Goal: Navigation & Orientation: Find specific page/section

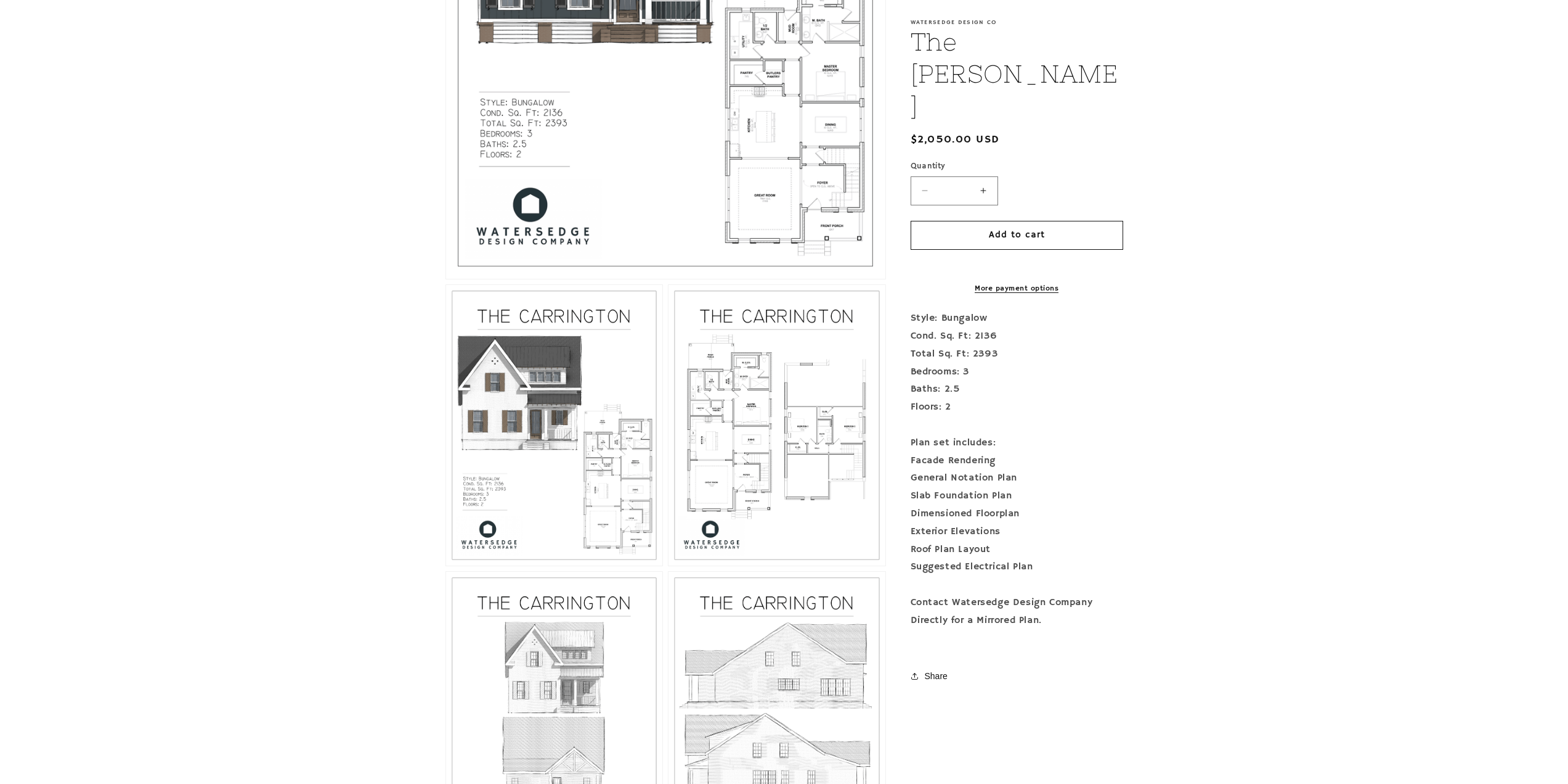
scroll to position [616, 0]
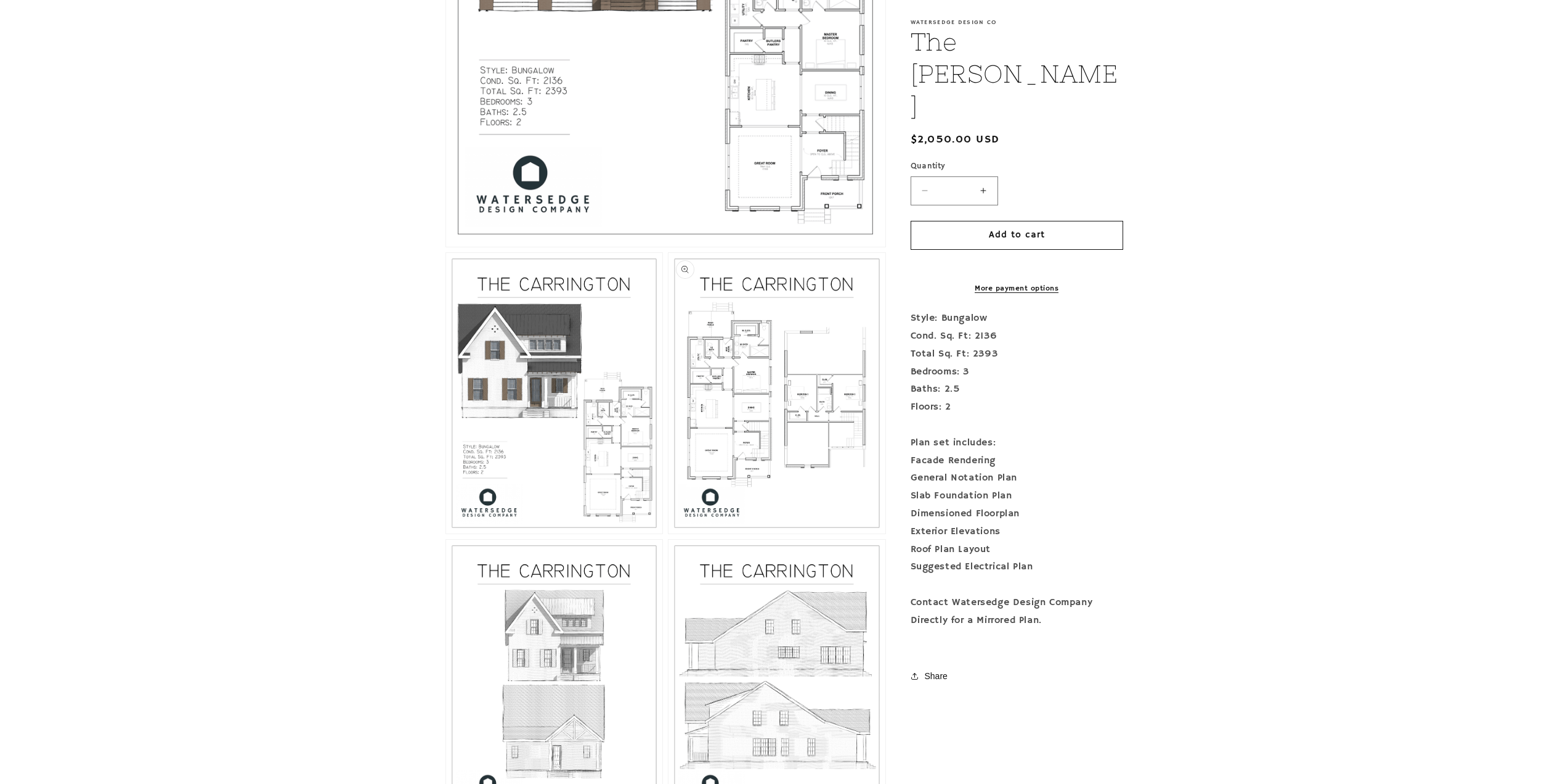
click at [669, 534] on button "Open media 3 in modal" at bounding box center [669, 534] width 0 height 0
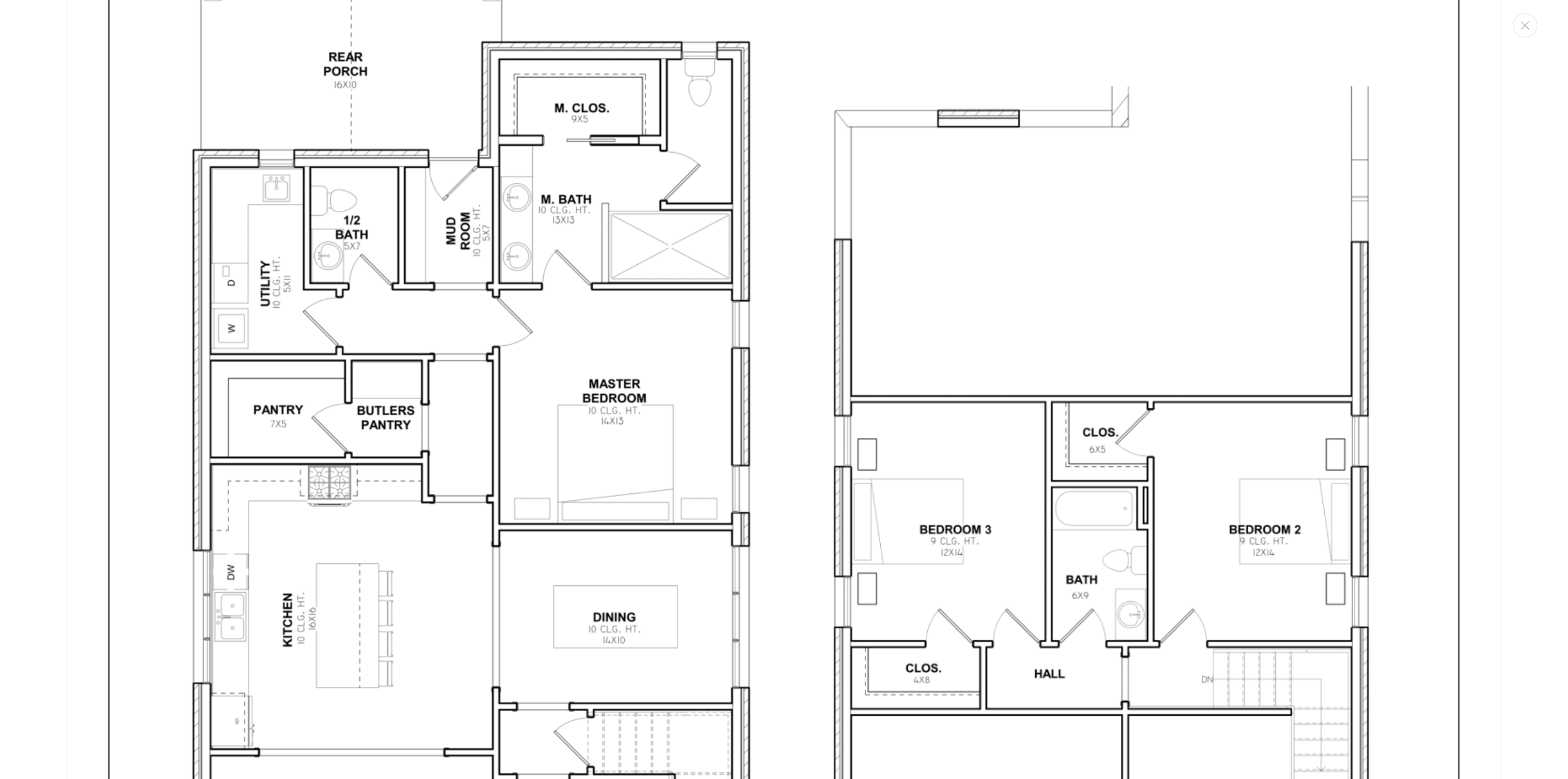
click at [805, 416] on img "Media gallery" at bounding box center [784, 523] width 1433 height 1856
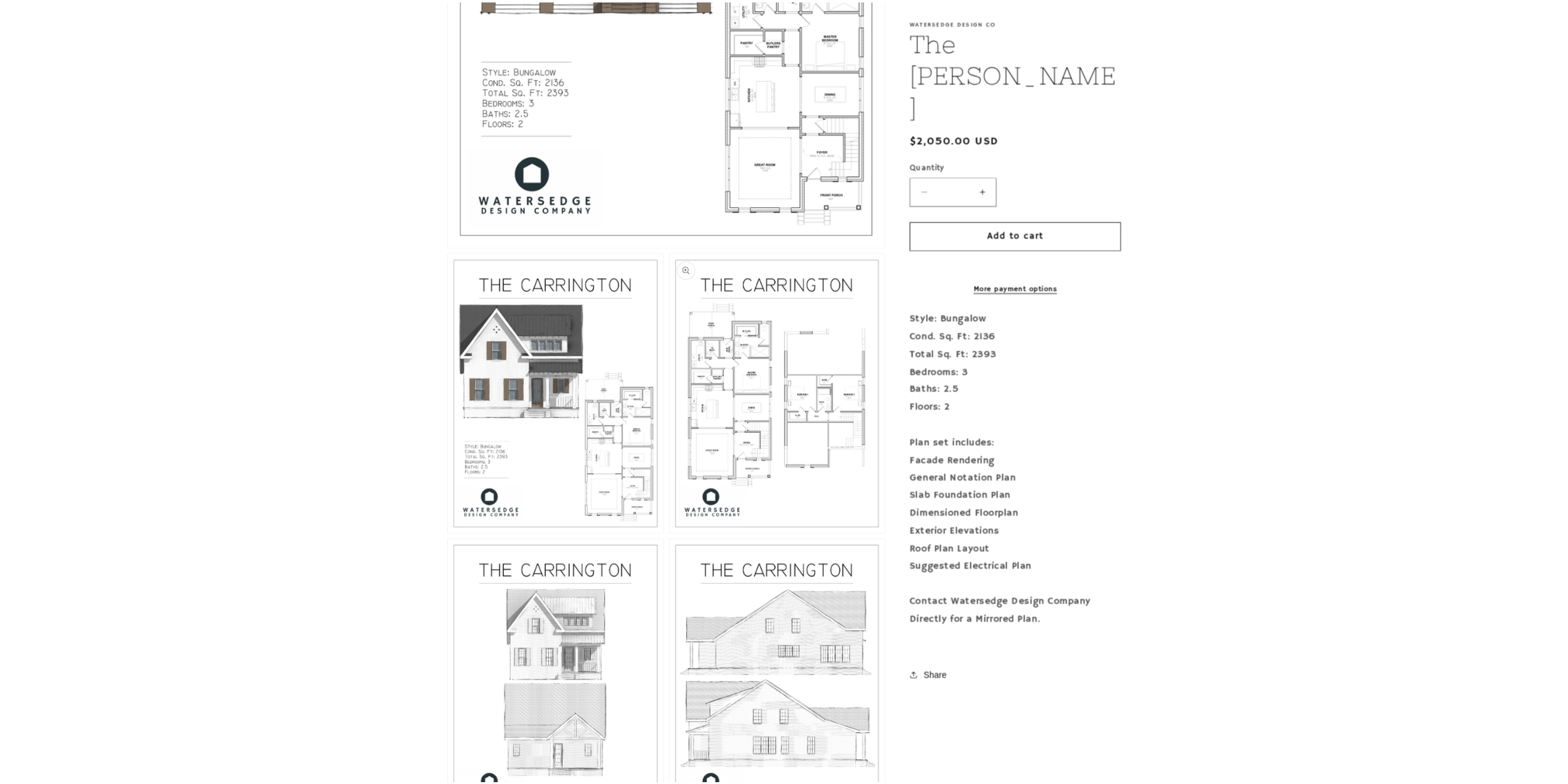
scroll to position [4148, 0]
click at [669, 534] on button "Open media 3 in modal" at bounding box center [669, 534] width 0 height 0
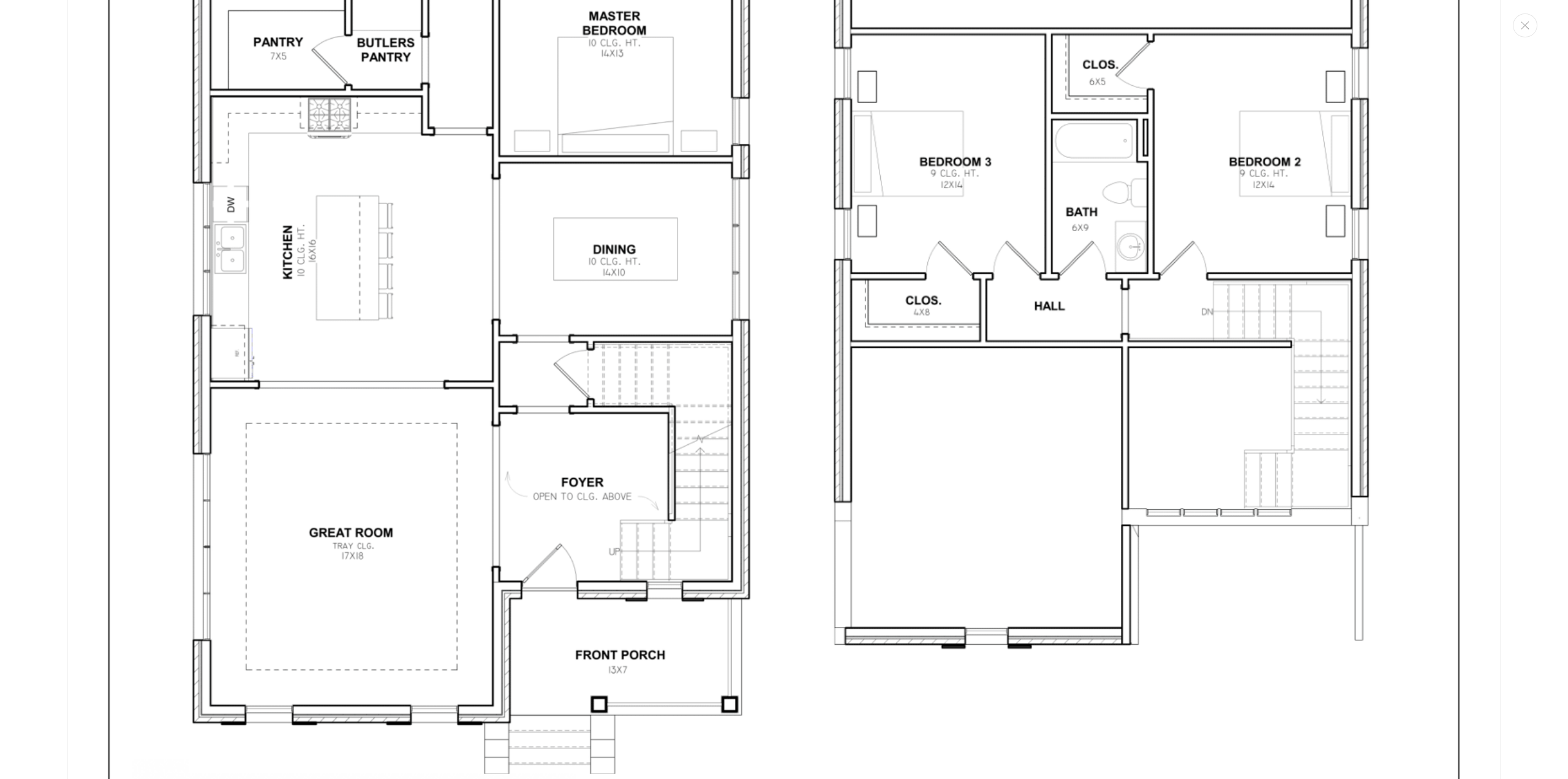
scroll to position [4084, 0]
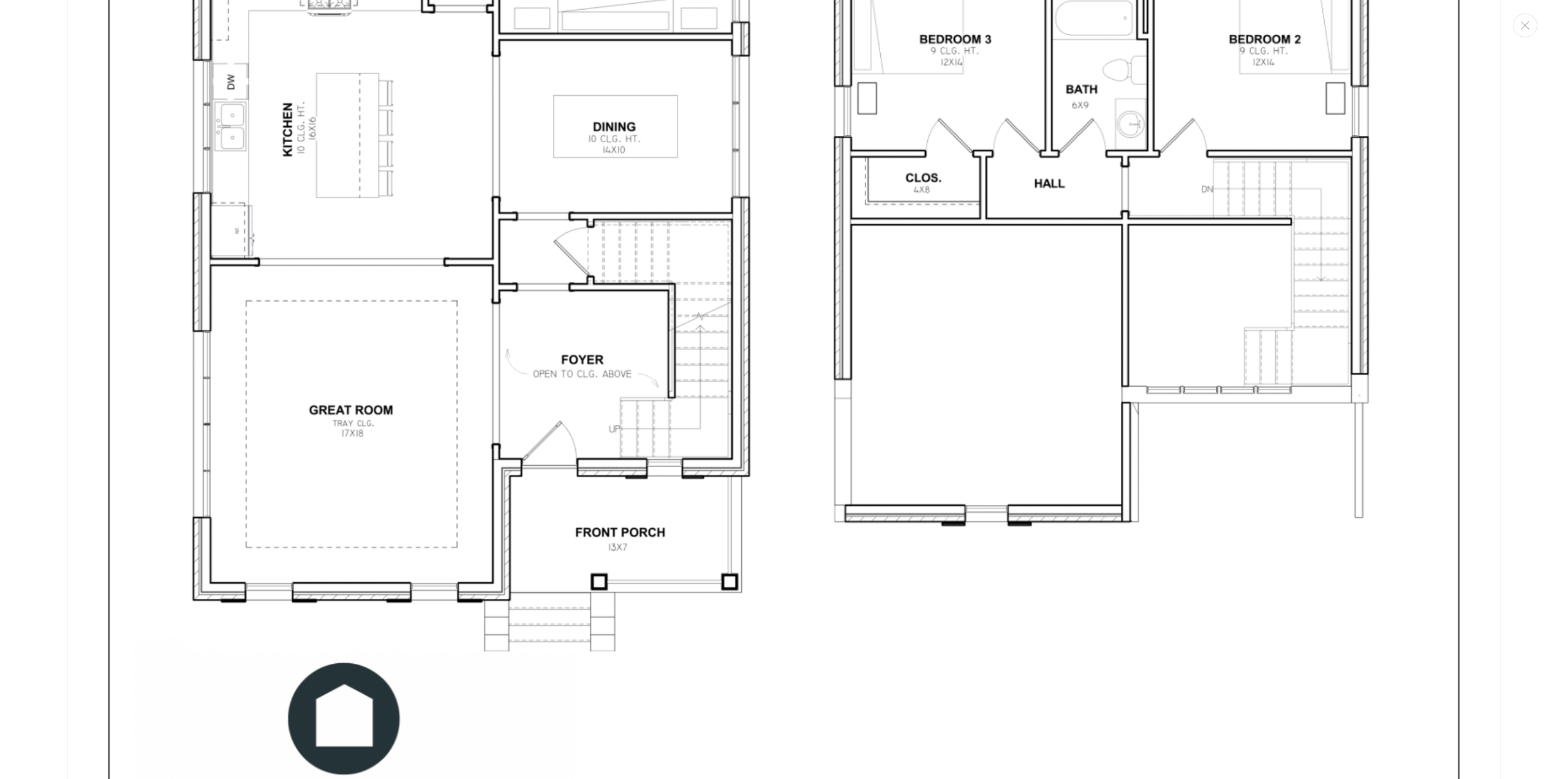
click at [928, 435] on img "Media gallery" at bounding box center [784, 33] width 1433 height 1856
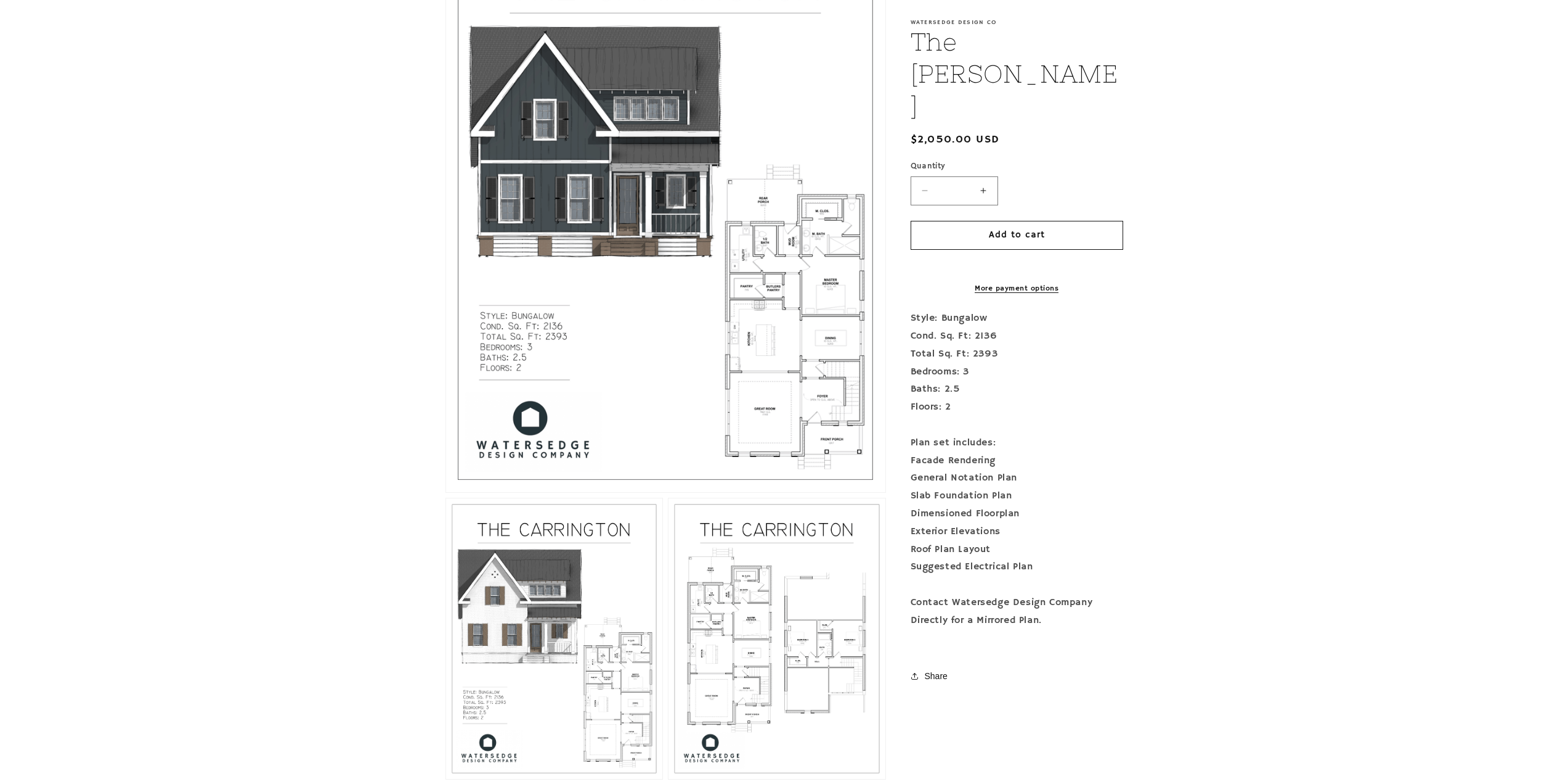
scroll to position [370, 0]
click at [446, 493] on button "Open media 1 in modal" at bounding box center [446, 493] width 0 height 0
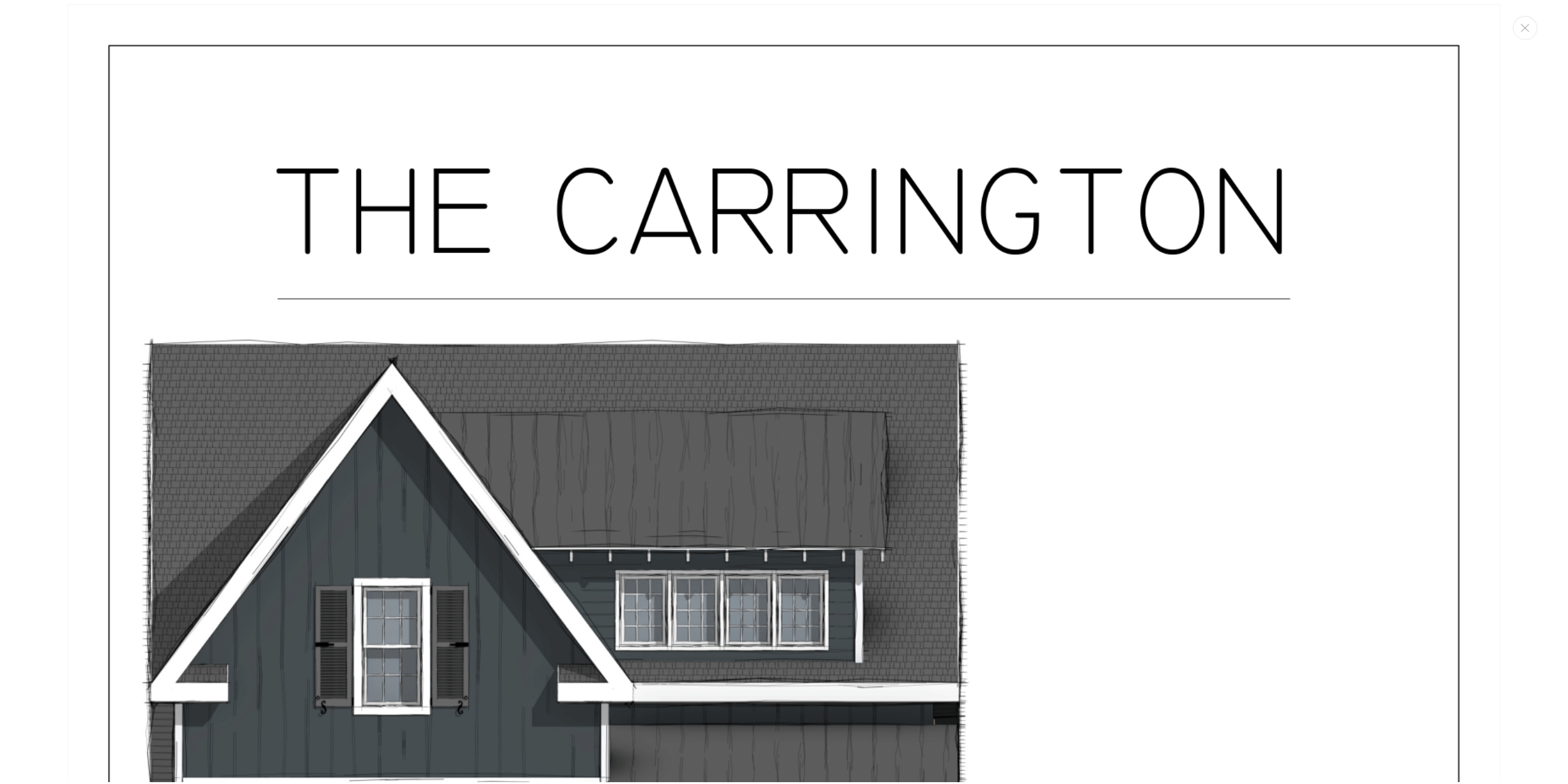
scroll to position [0, 0]
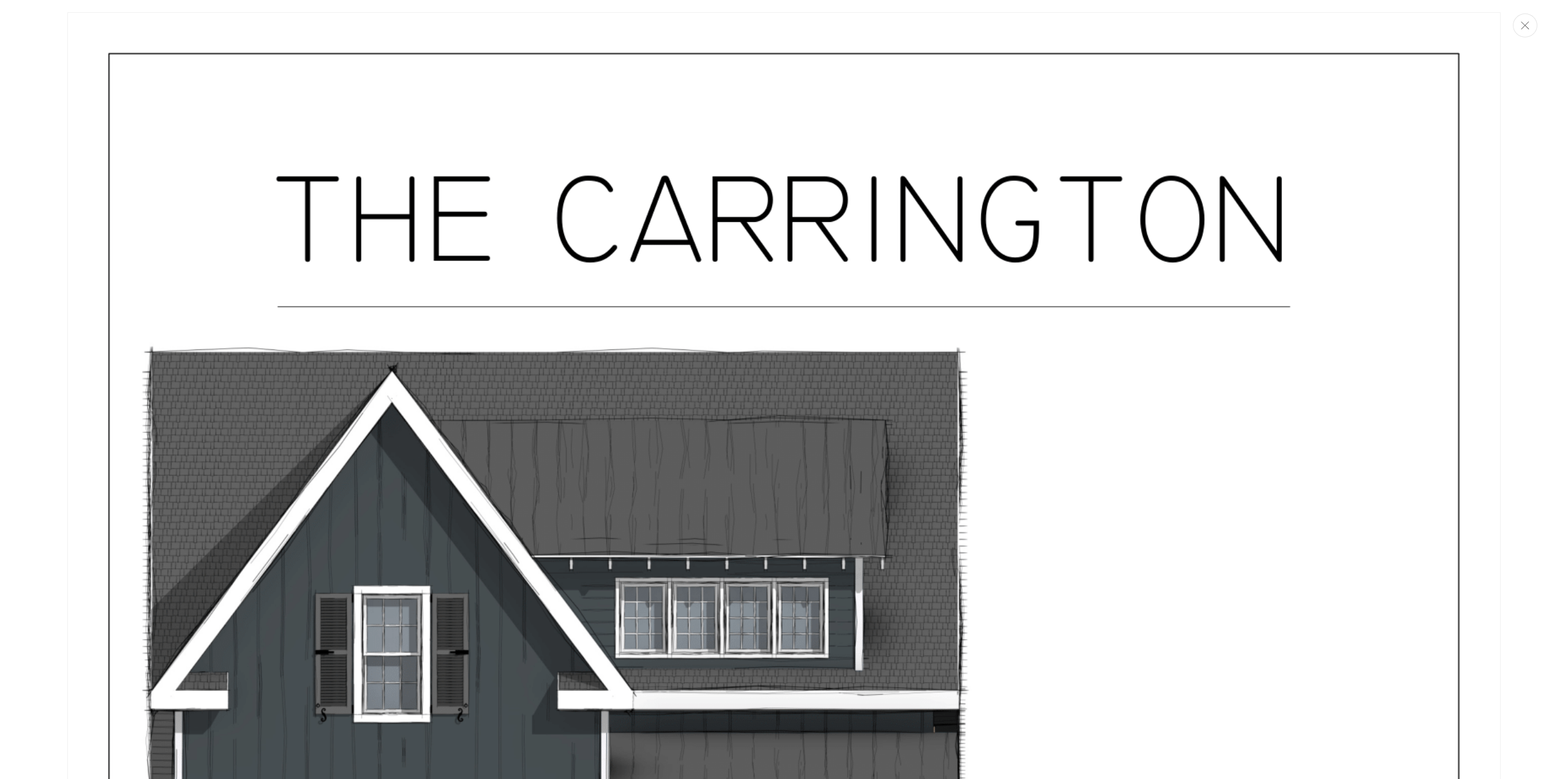
click at [1528, 27] on icon "Close" at bounding box center [1525, 25] width 8 height 8
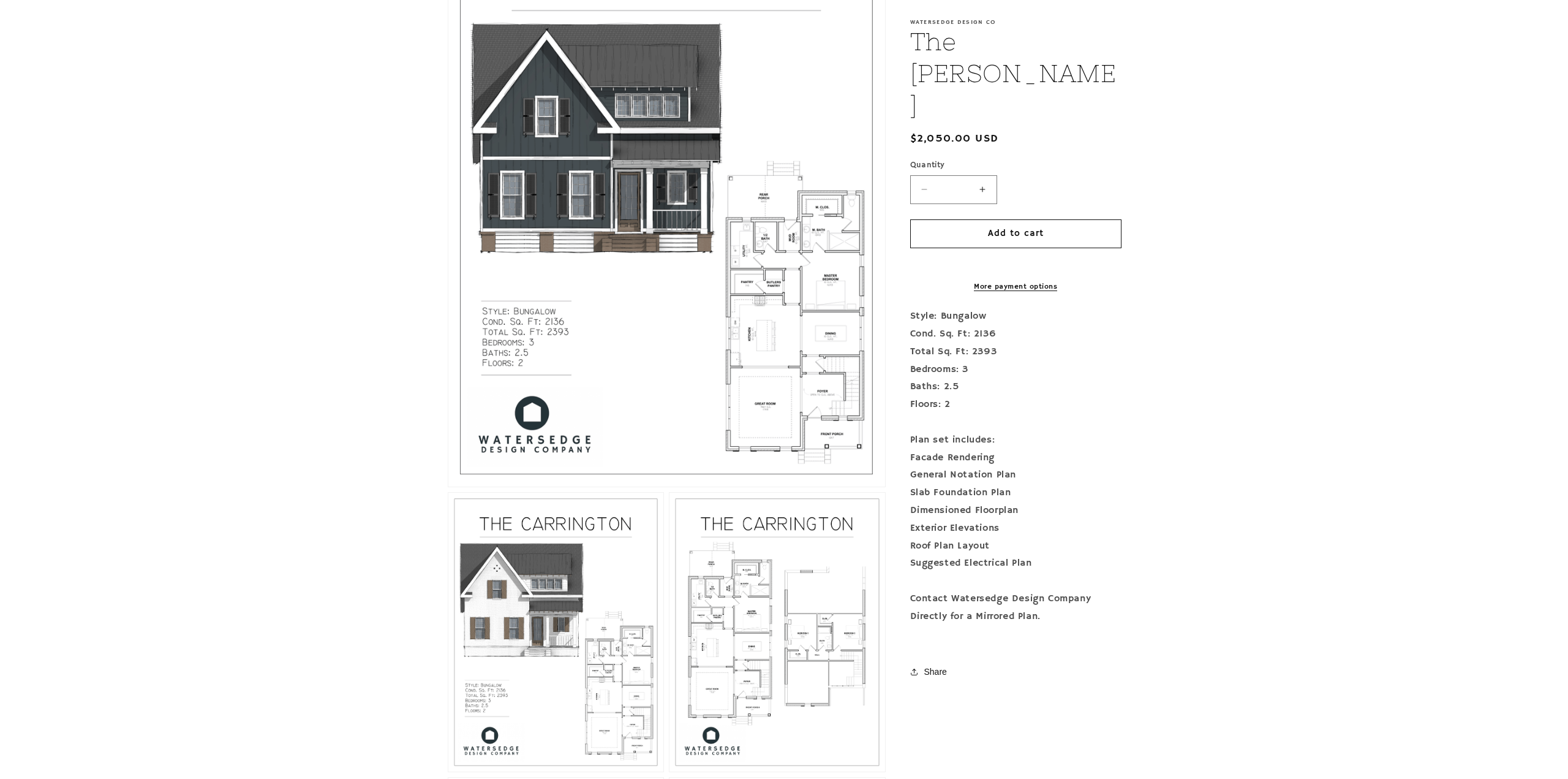
scroll to position [294, 0]
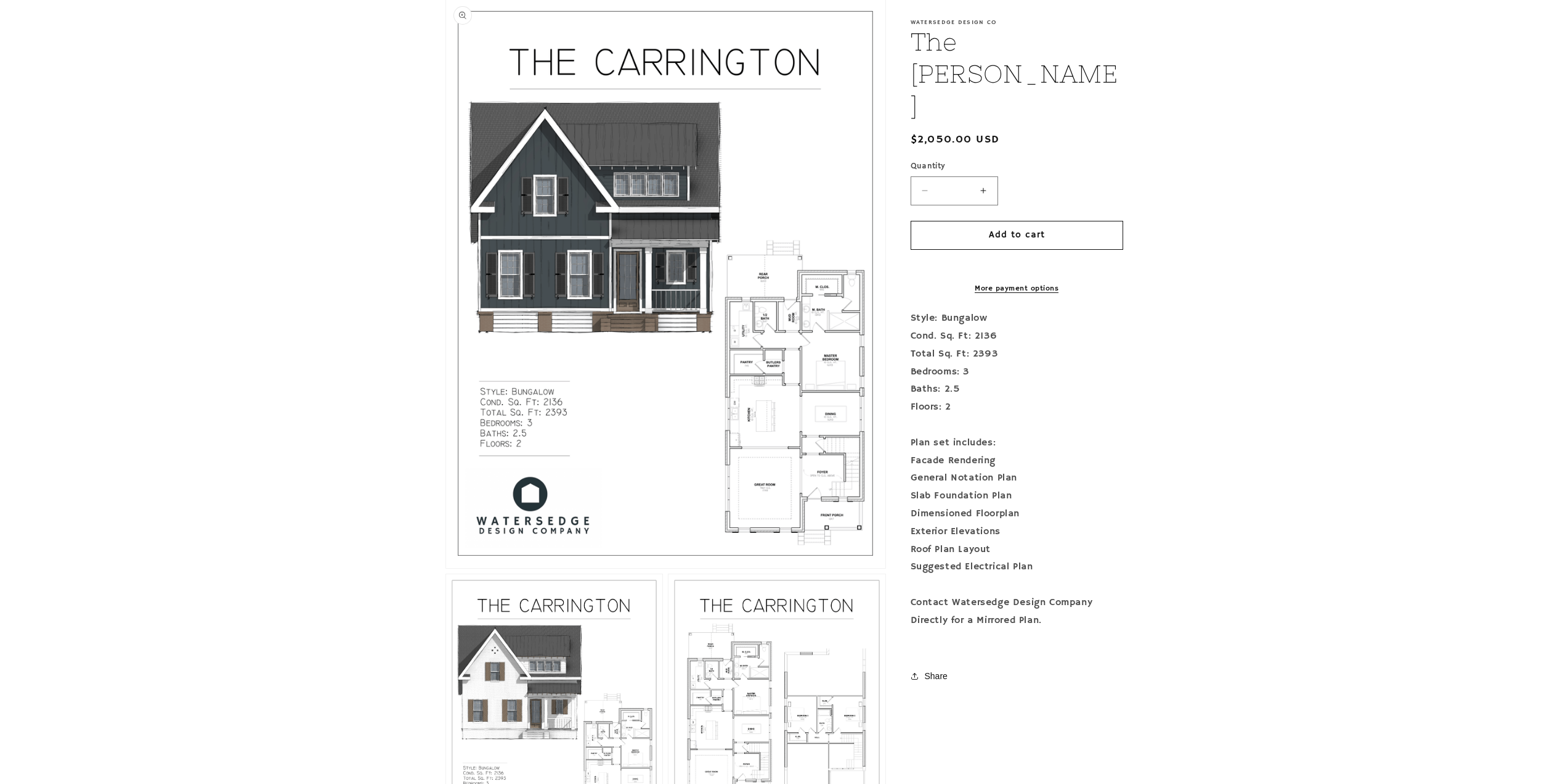
click at [446, 568] on button "Open media 1 in modal" at bounding box center [446, 568] width 0 height 0
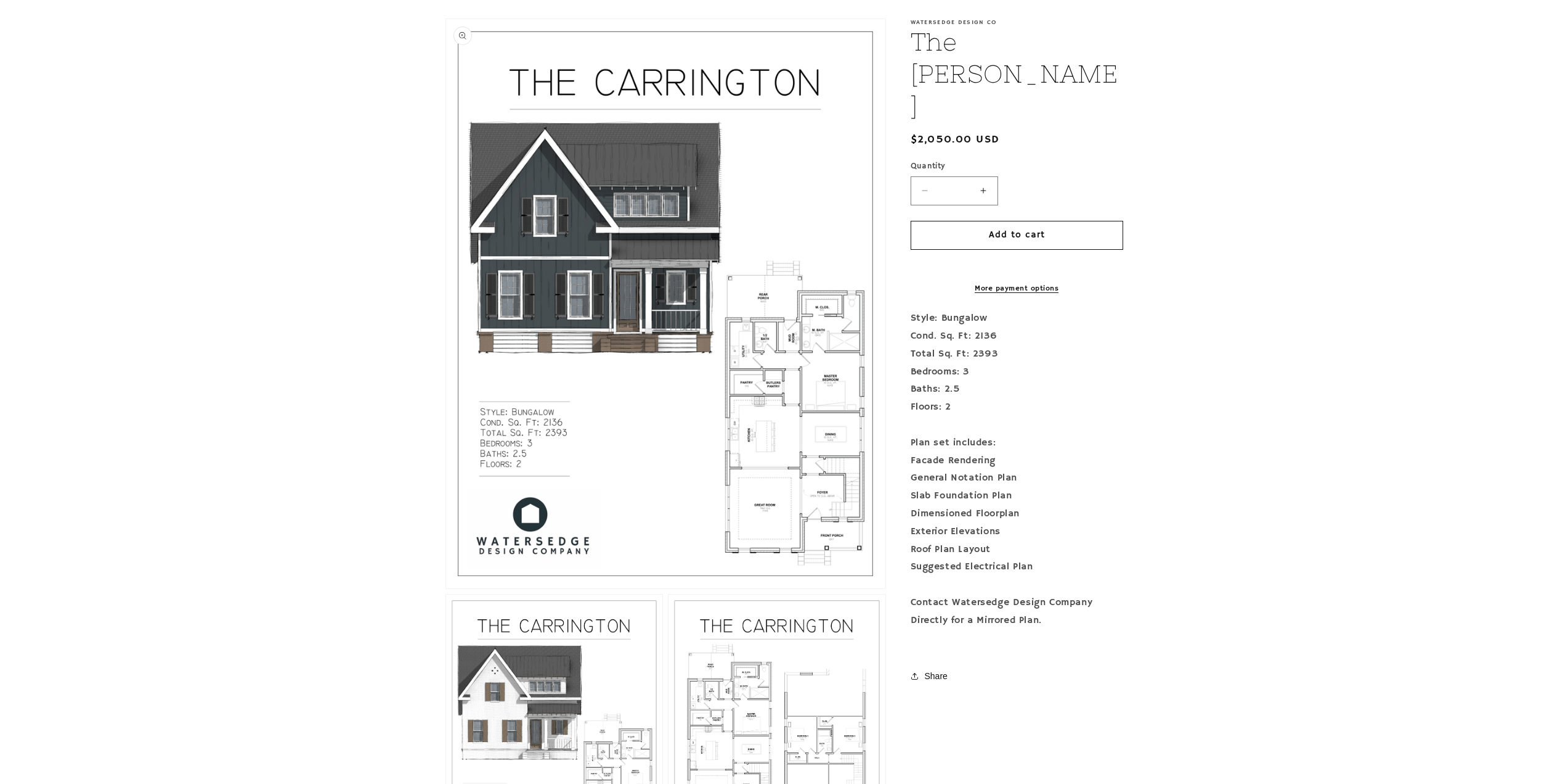
scroll to position [234, 0]
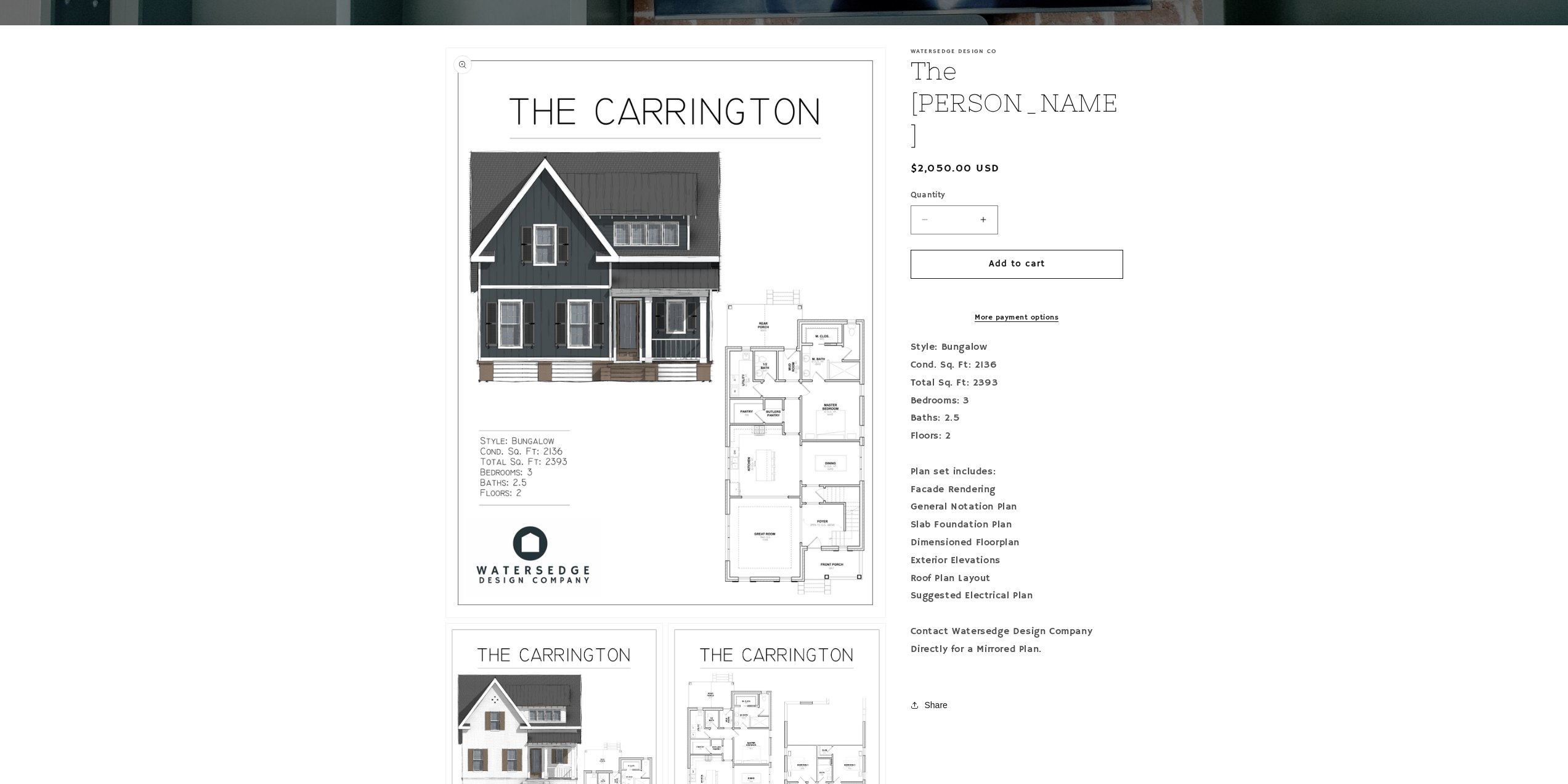
click at [446, 617] on button "Open media 1 in modal" at bounding box center [446, 617] width 0 height 0
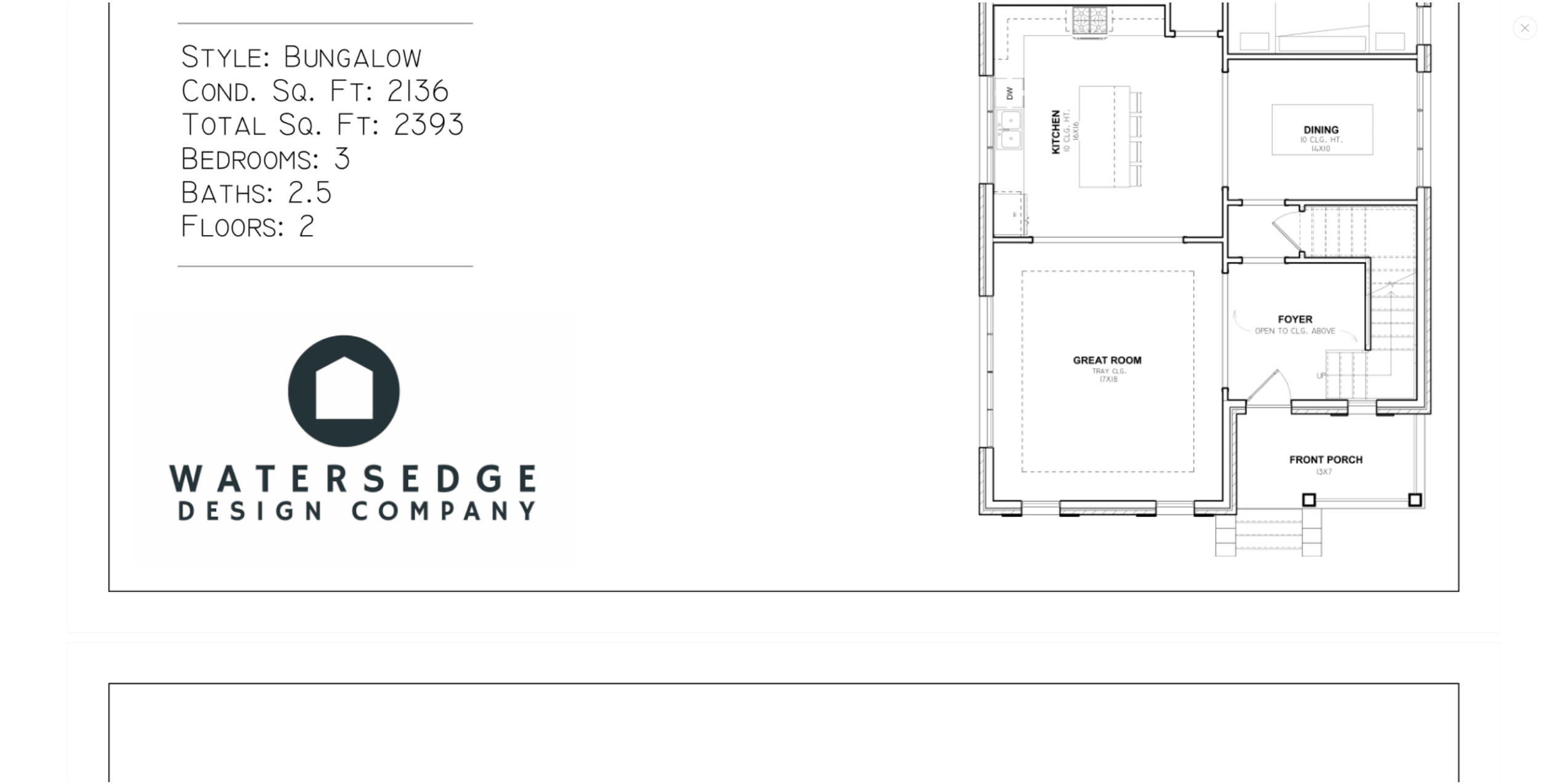
scroll to position [1307, 0]
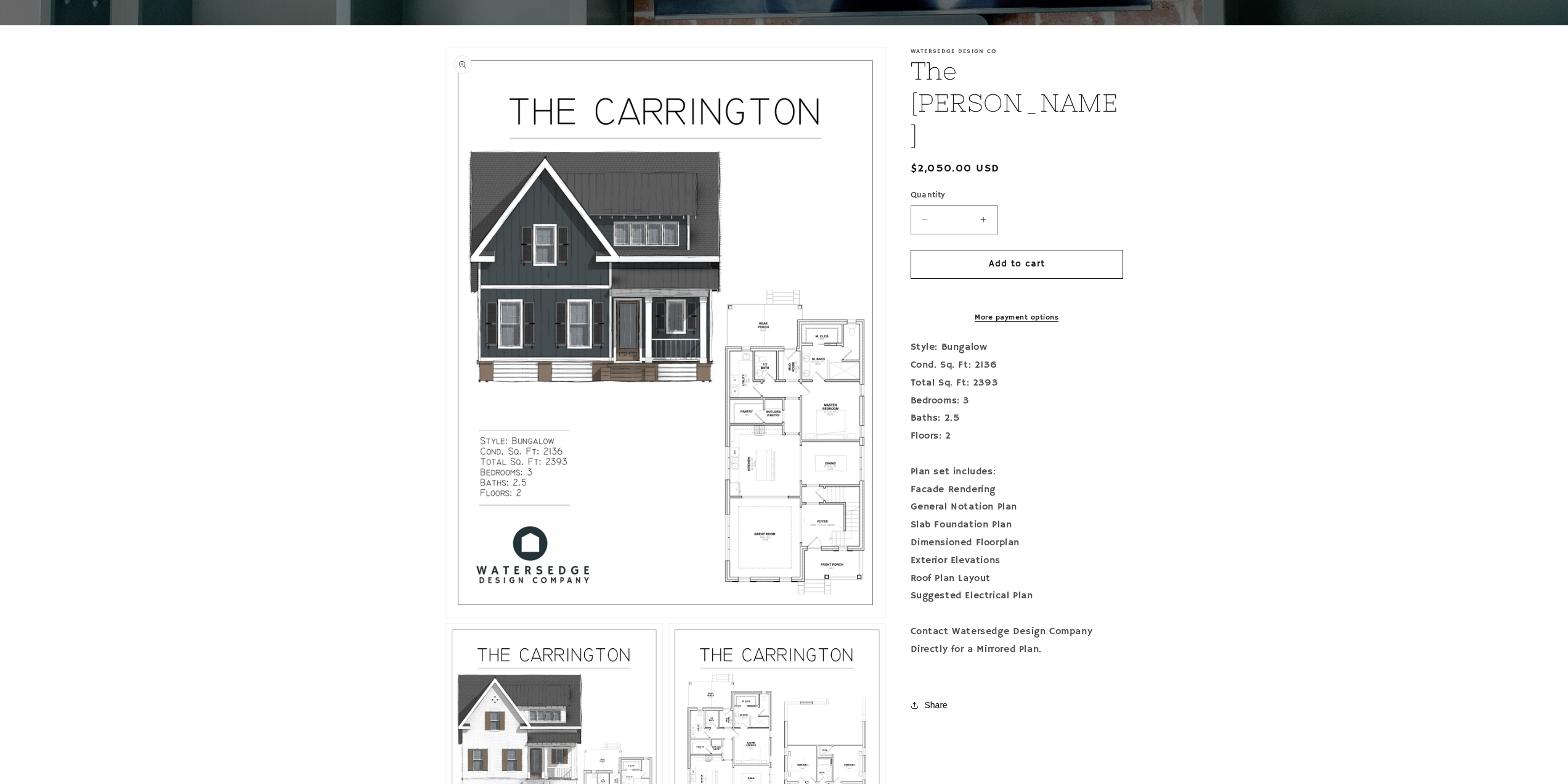
drag, startPoint x: 922, startPoint y: 282, endPoint x: 732, endPoint y: 349, distance: 201.5
drag, startPoint x: 732, startPoint y: 349, endPoint x: 396, endPoint y: 465, distance: 355.5
click at [396, 466] on section "Skip to product information Open media 1 in modal Open media 2 in modal Open me…" at bounding box center [784, 618] width 1568 height 1185
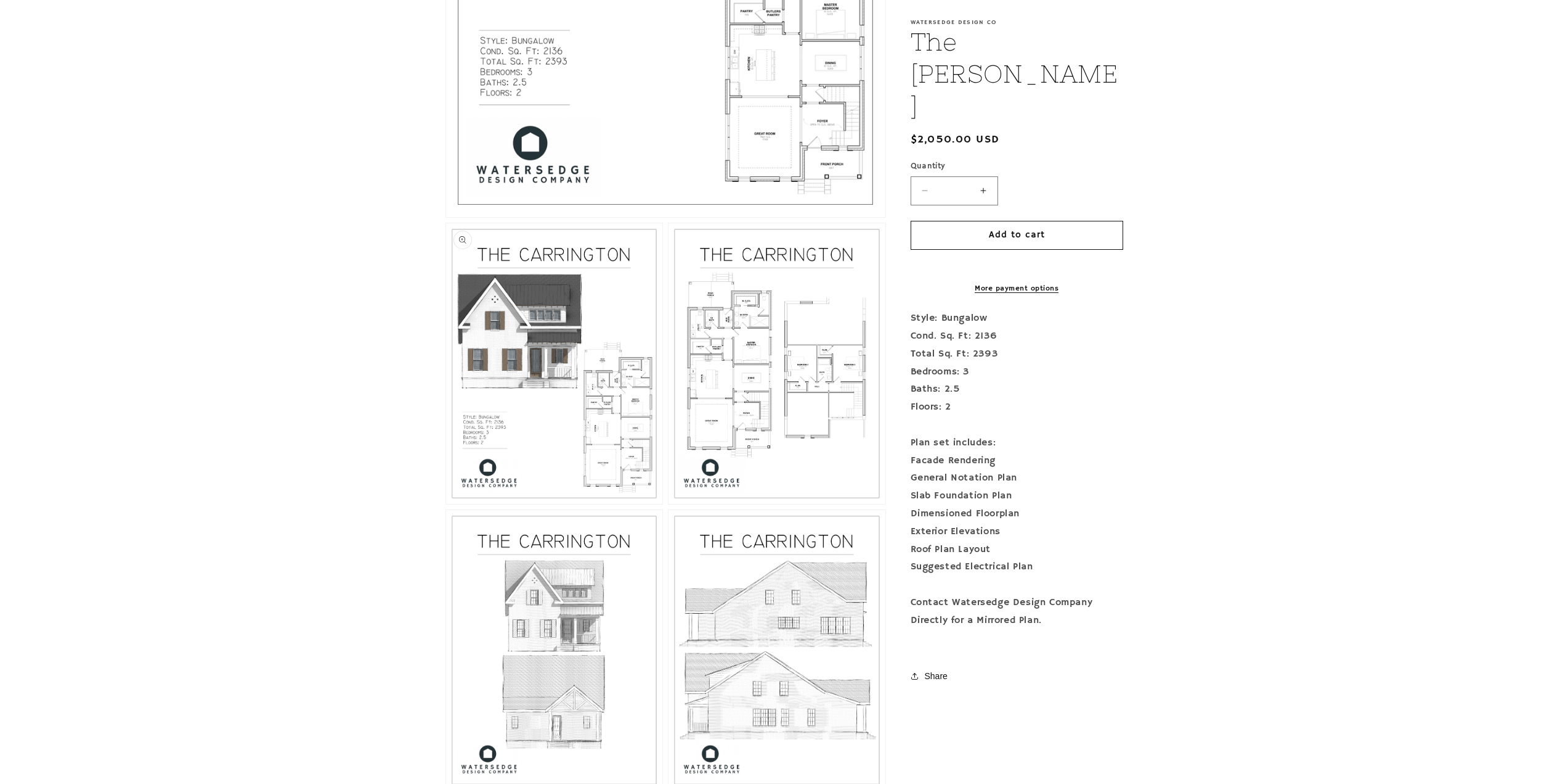
scroll to position [665, 0]
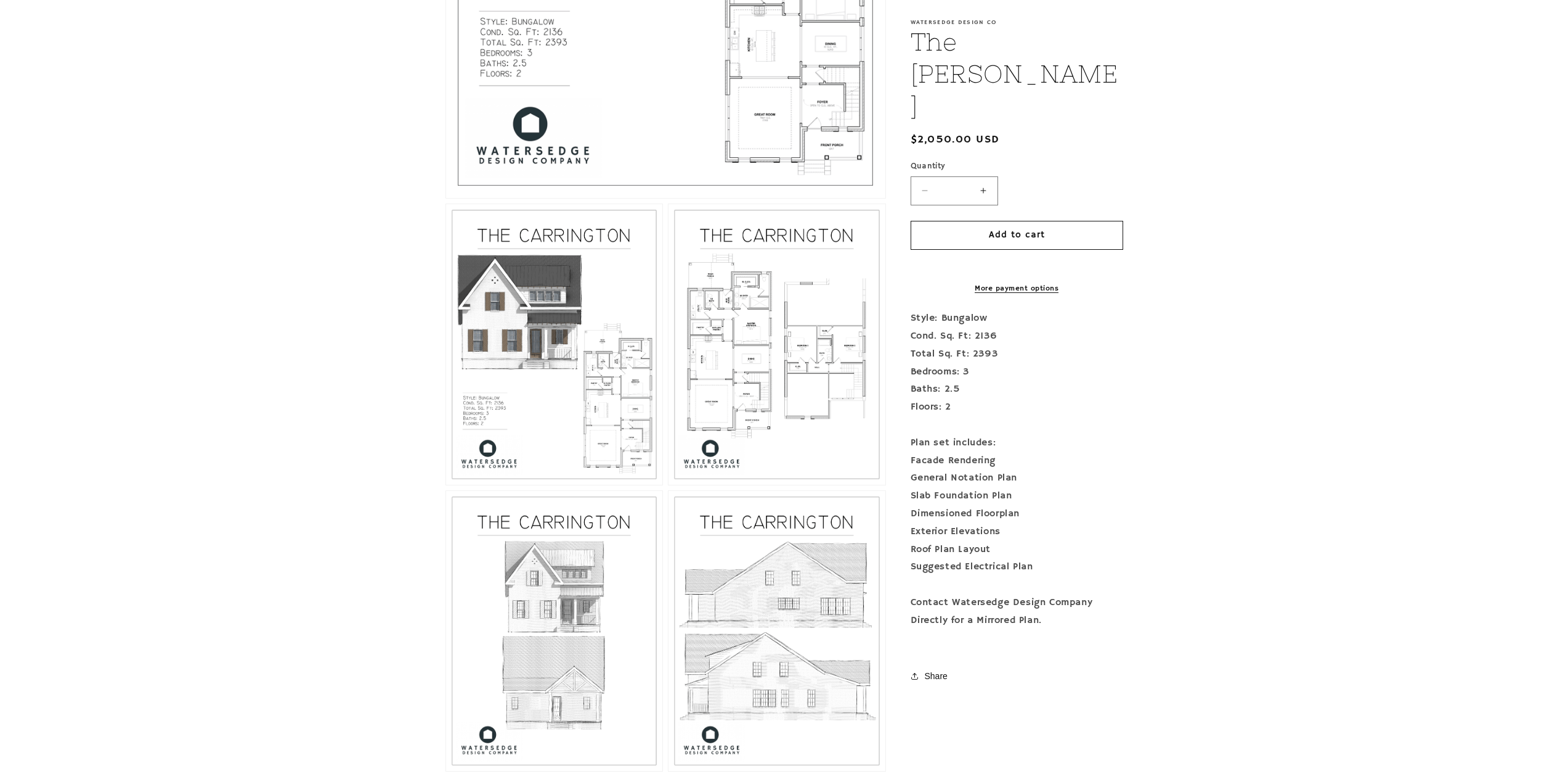
drag, startPoint x: 556, startPoint y: 380, endPoint x: 388, endPoint y: 357, distance: 169.6
click at [388, 357] on section "Skip to product information Open media 1 in modal Open media 2 in modal Open me…" at bounding box center [784, 186] width 1568 height 1185
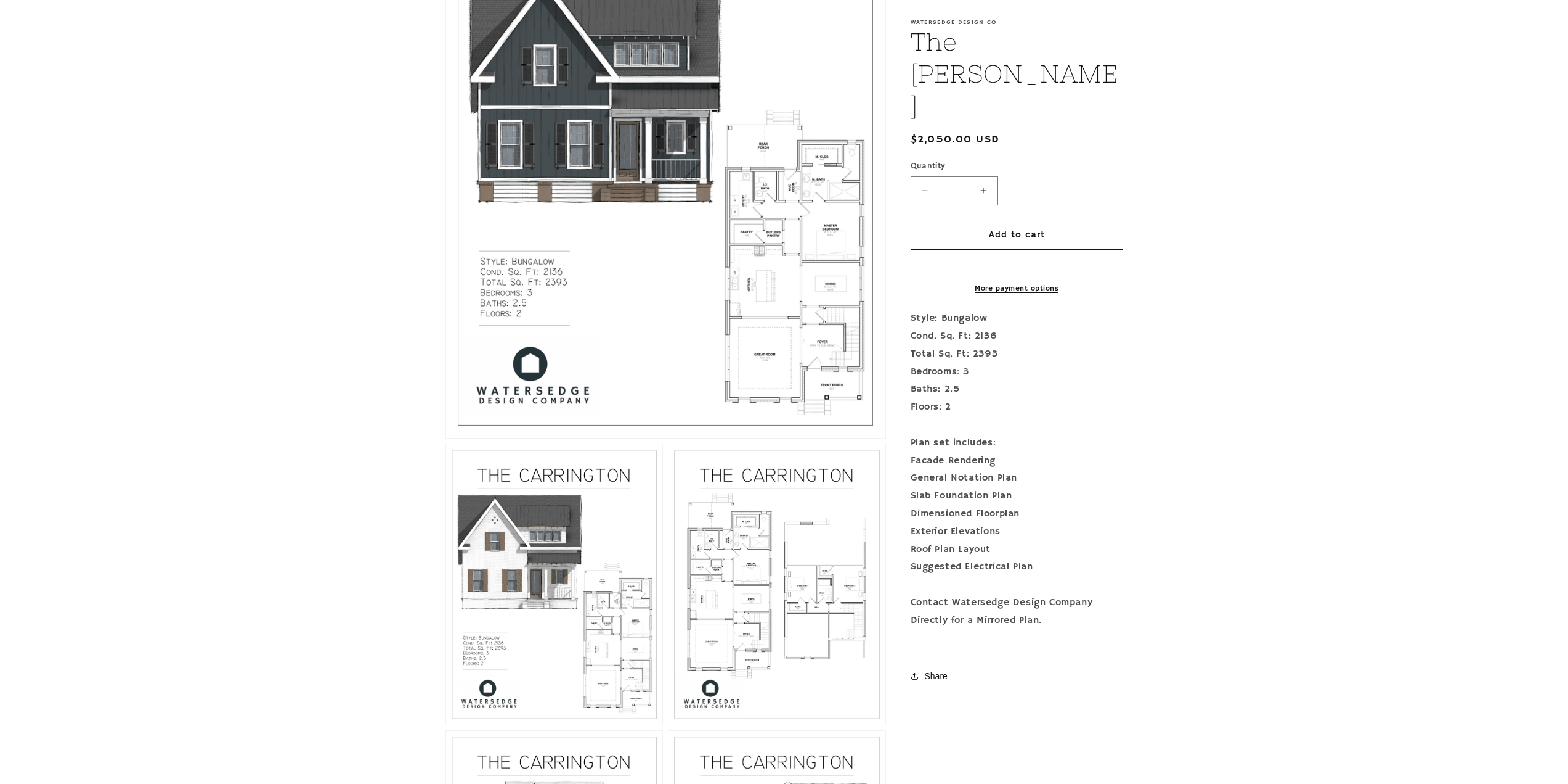
scroll to position [542, 0]
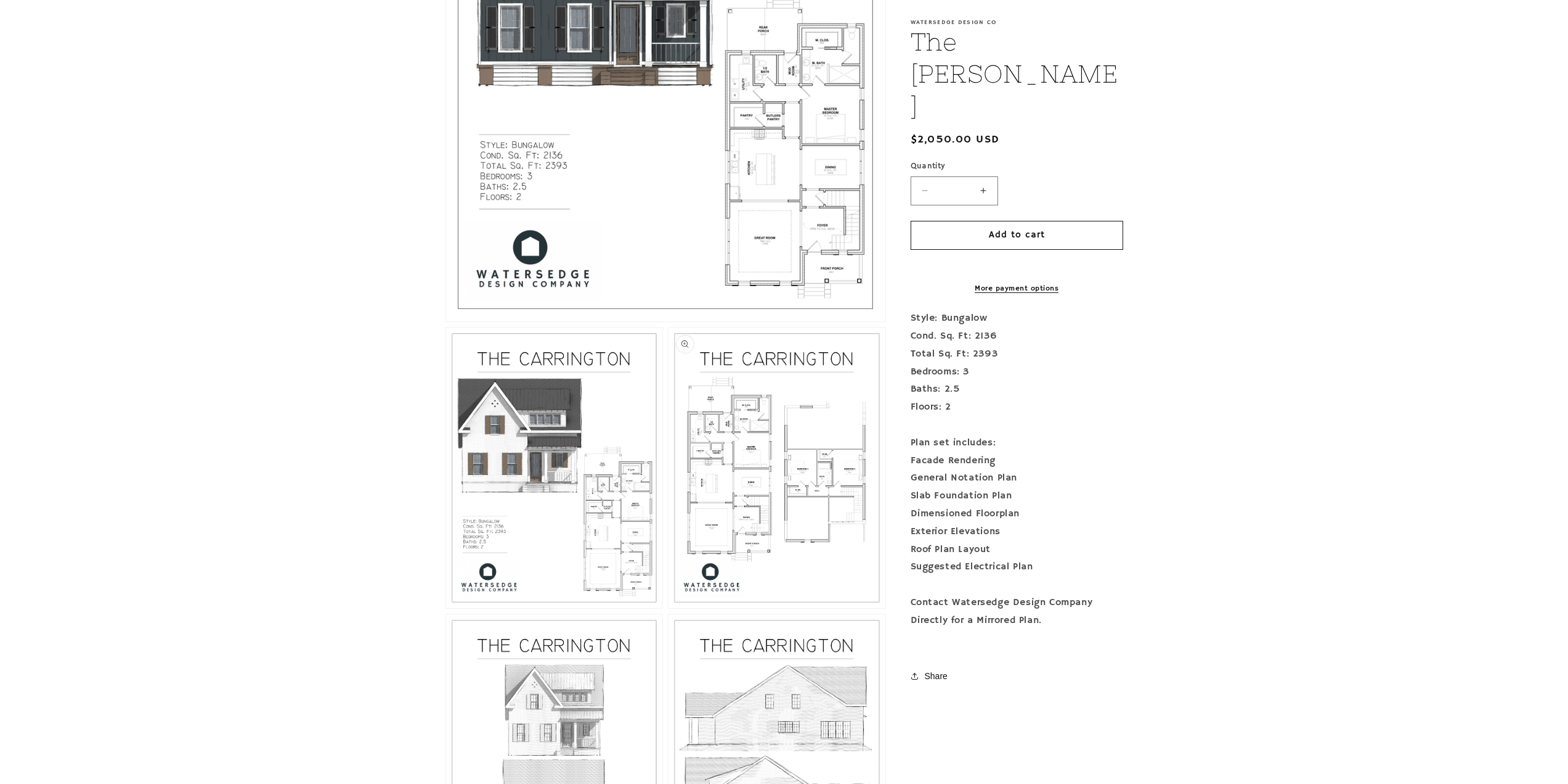
click at [669, 608] on button "Open media 3 in modal" at bounding box center [669, 608] width 0 height 0
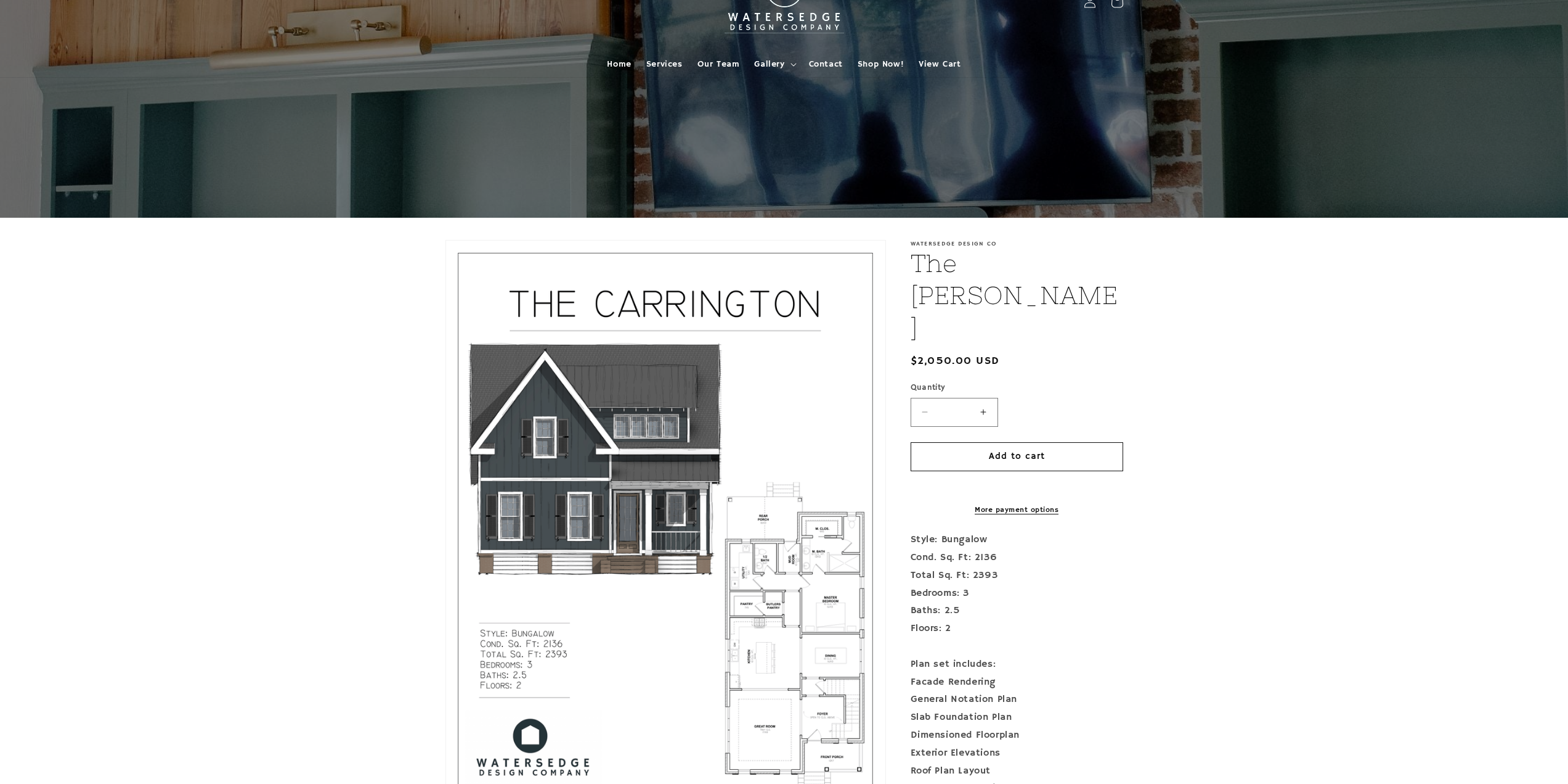
scroll to position [0, 0]
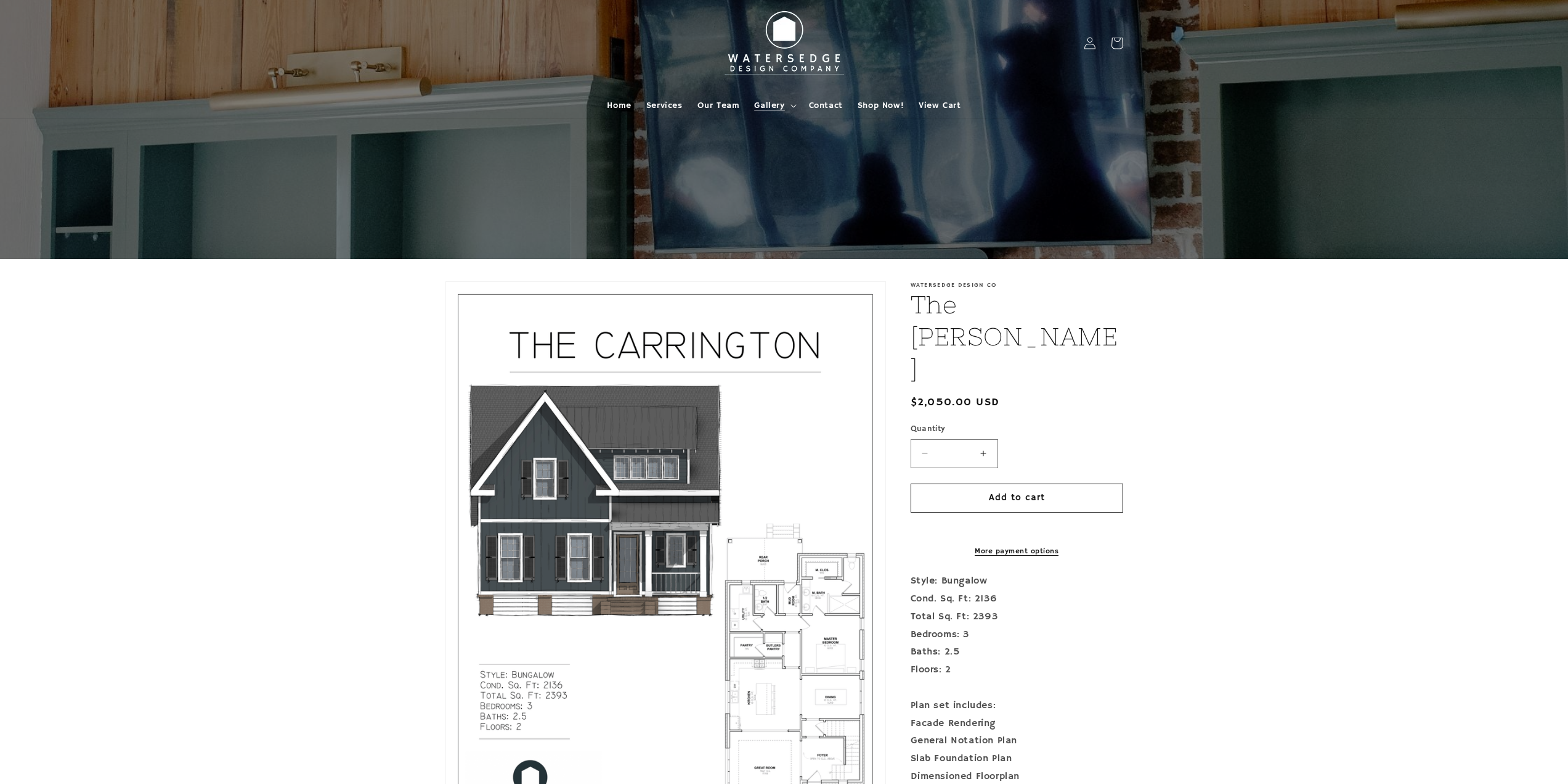
click at [763, 104] on span "Gallery" at bounding box center [769, 105] width 30 height 11
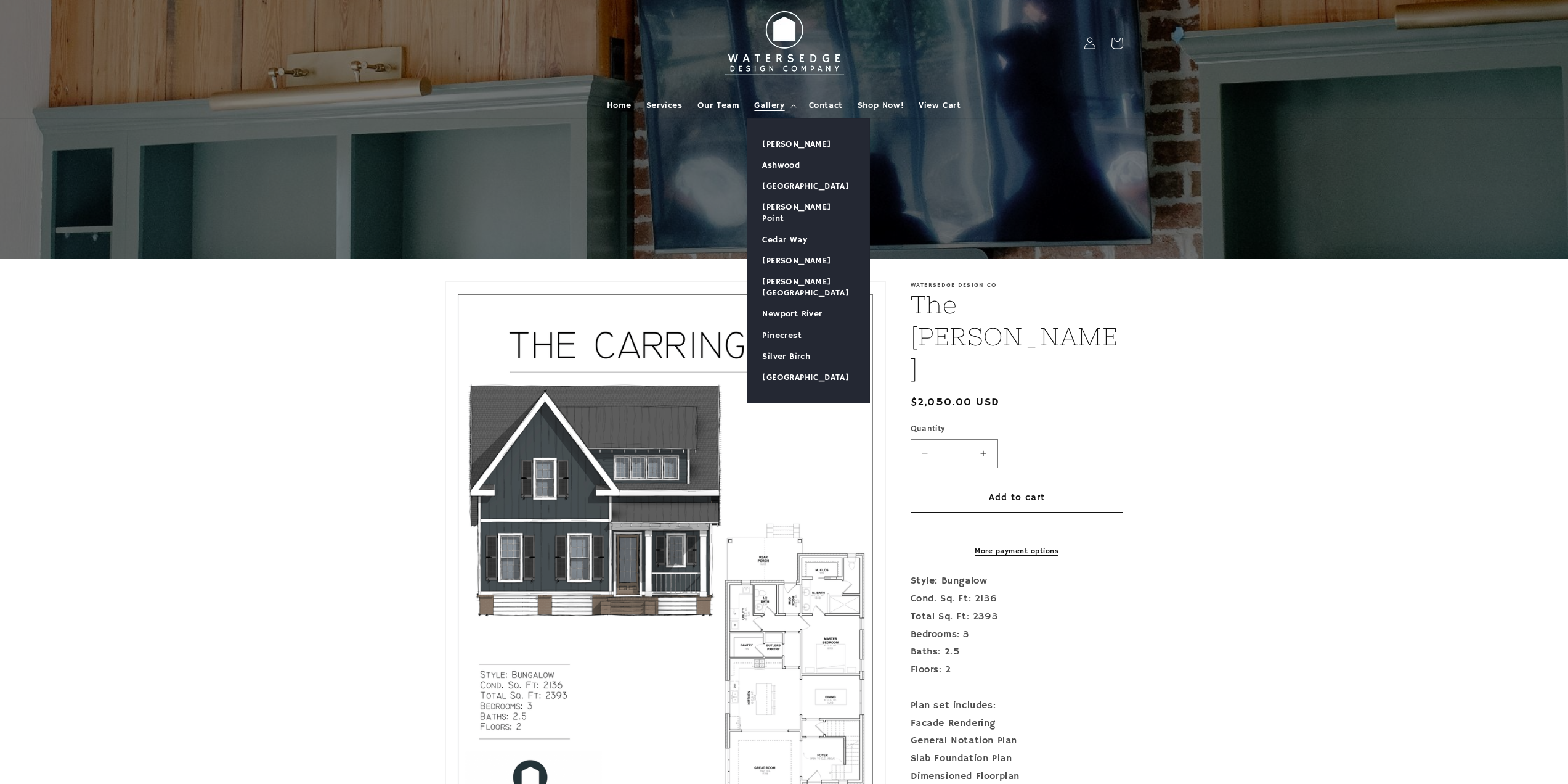
click at [799, 142] on link "[PERSON_NAME]" at bounding box center [808, 144] width 122 height 21
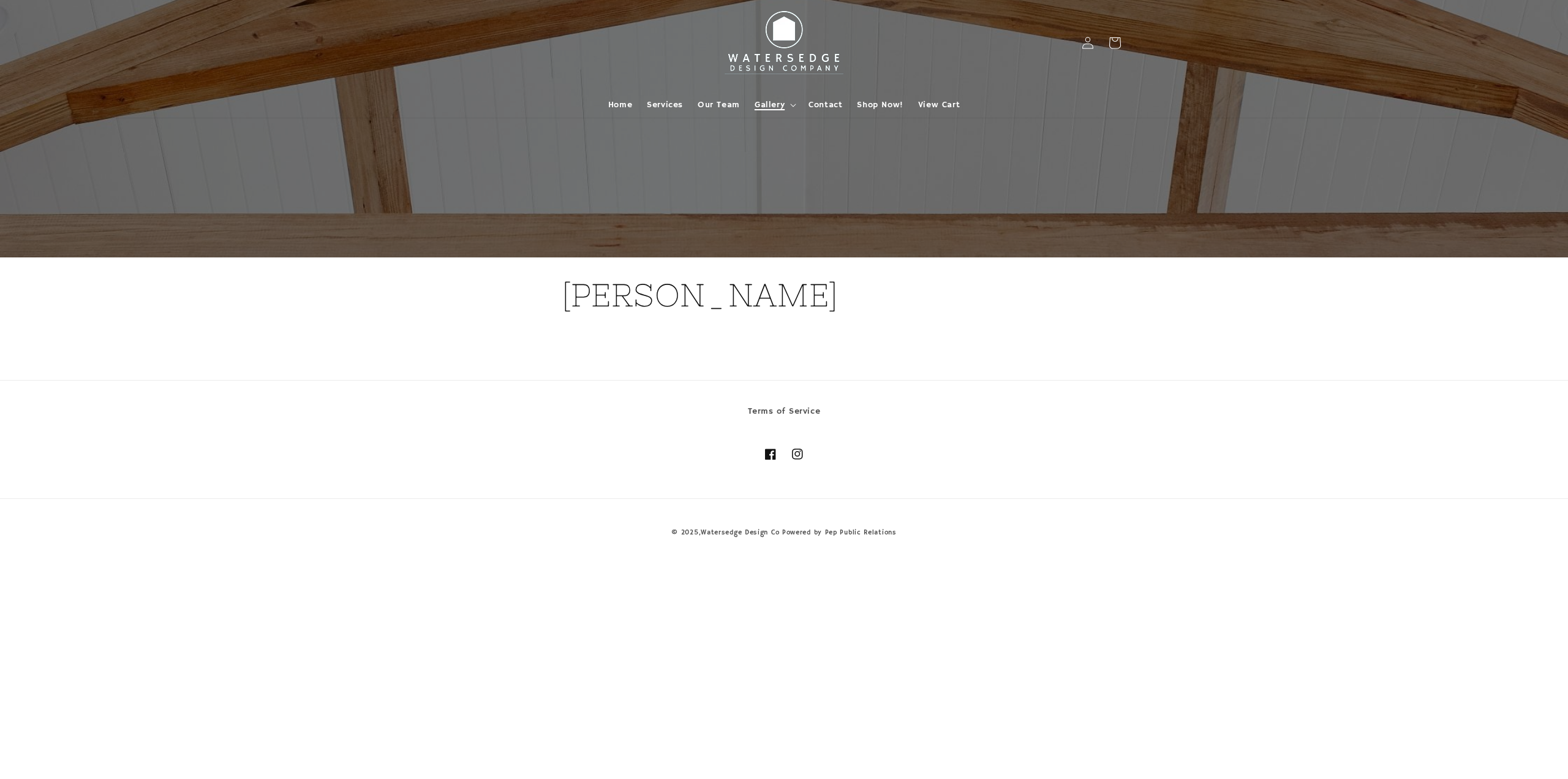
click at [763, 101] on span "Gallery" at bounding box center [769, 105] width 30 height 11
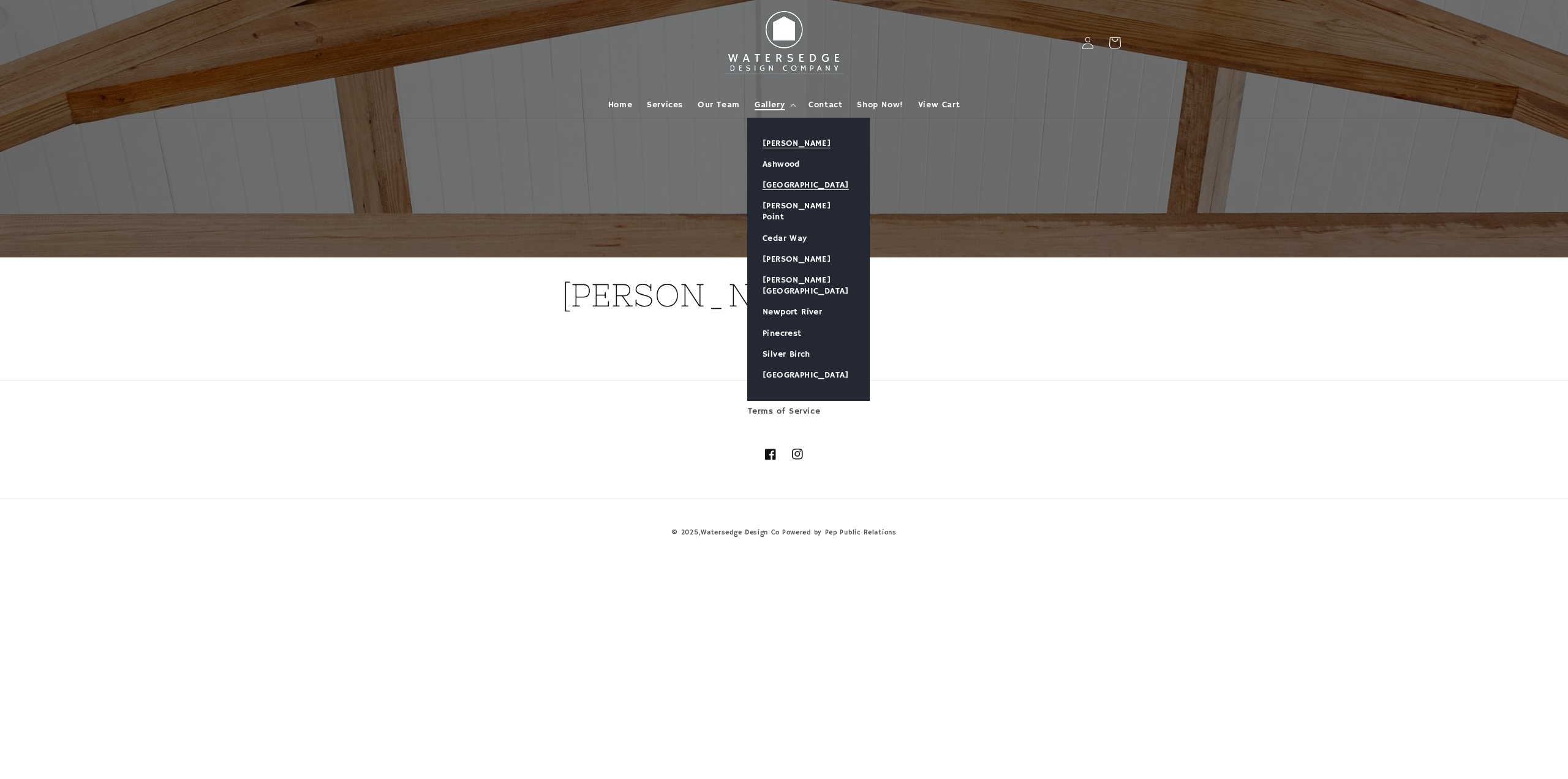
click at [769, 184] on link "[GEOGRAPHIC_DATA]" at bounding box center [808, 185] width 121 height 21
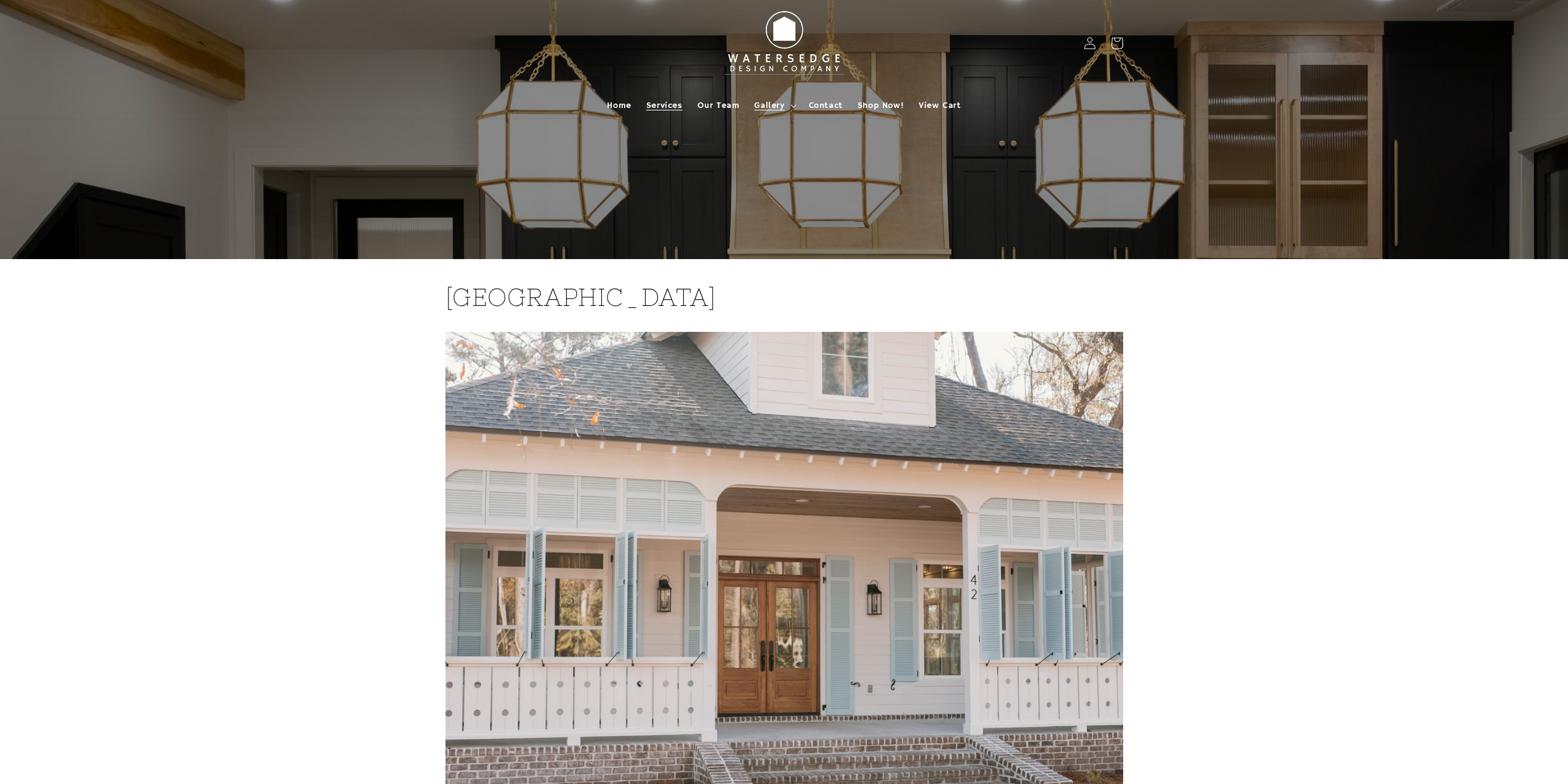
click at [649, 107] on span "Services" at bounding box center [664, 105] width 36 height 11
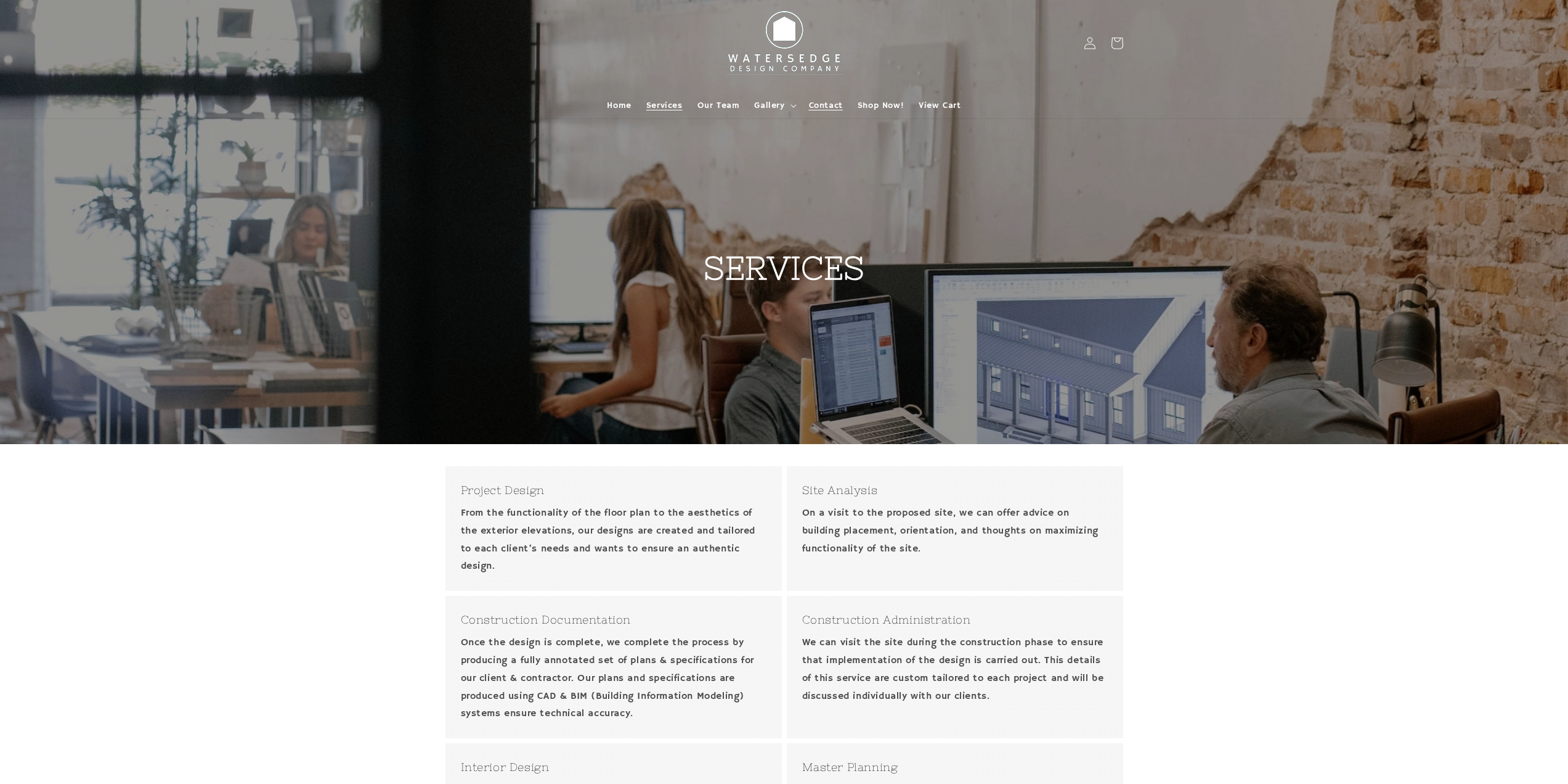
click at [815, 106] on span "Contact" at bounding box center [826, 105] width 34 height 11
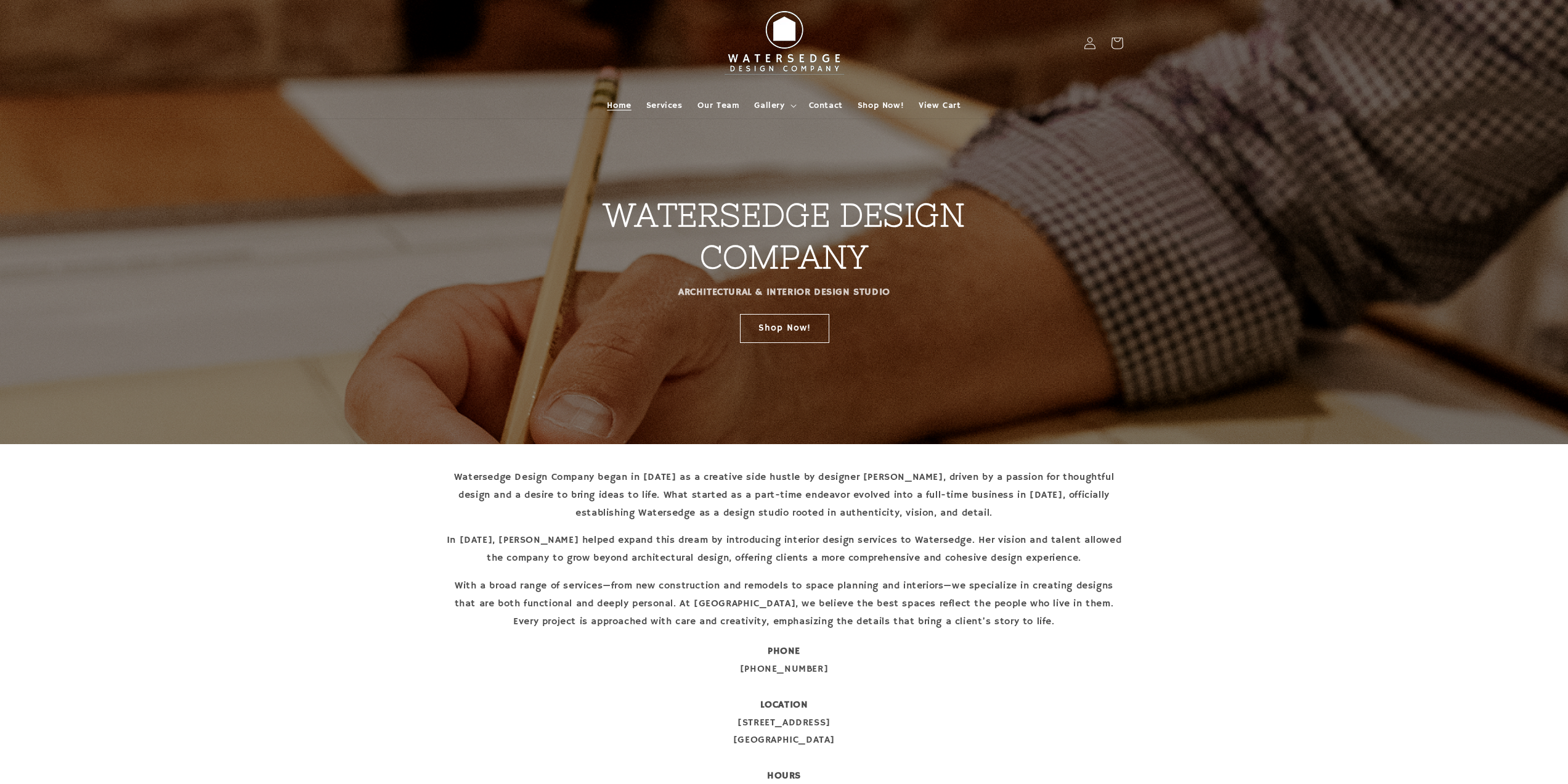
drag, startPoint x: 500, startPoint y: 153, endPoint x: 497, endPoint y: 145, distance: 8.5
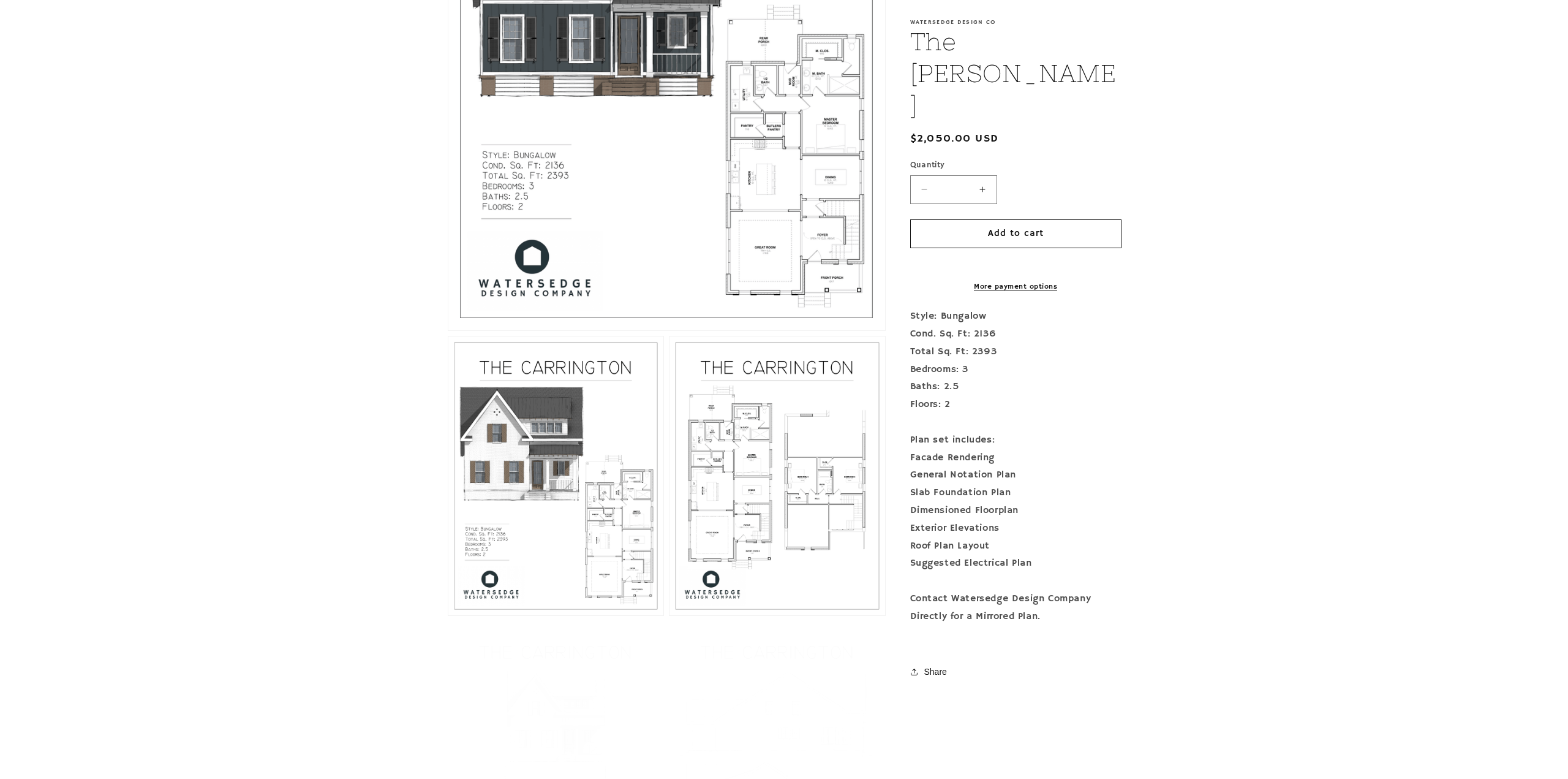
scroll to position [612, 0]
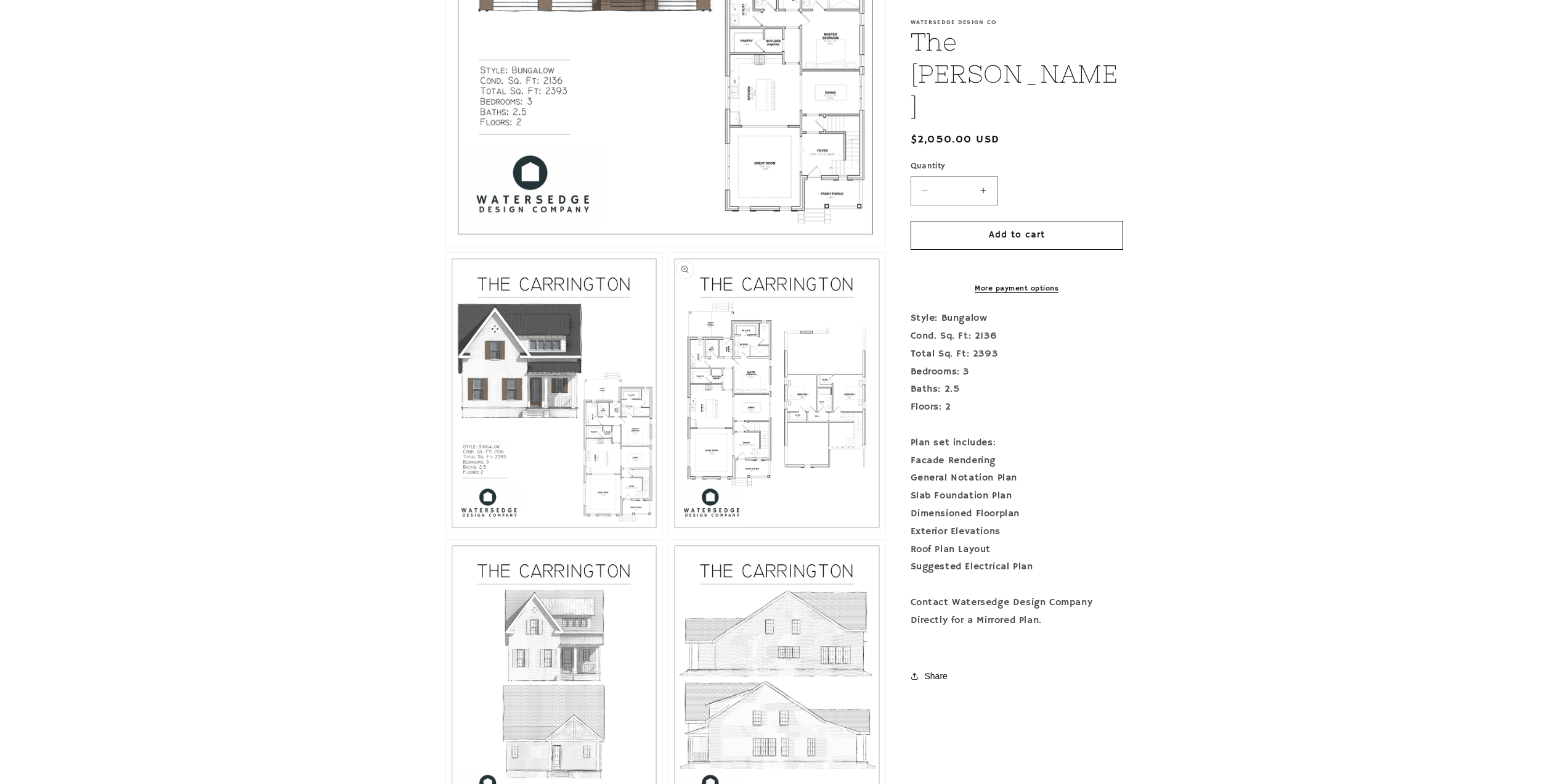
click at [669, 534] on button "Open media 3 in modal" at bounding box center [669, 534] width 0 height 0
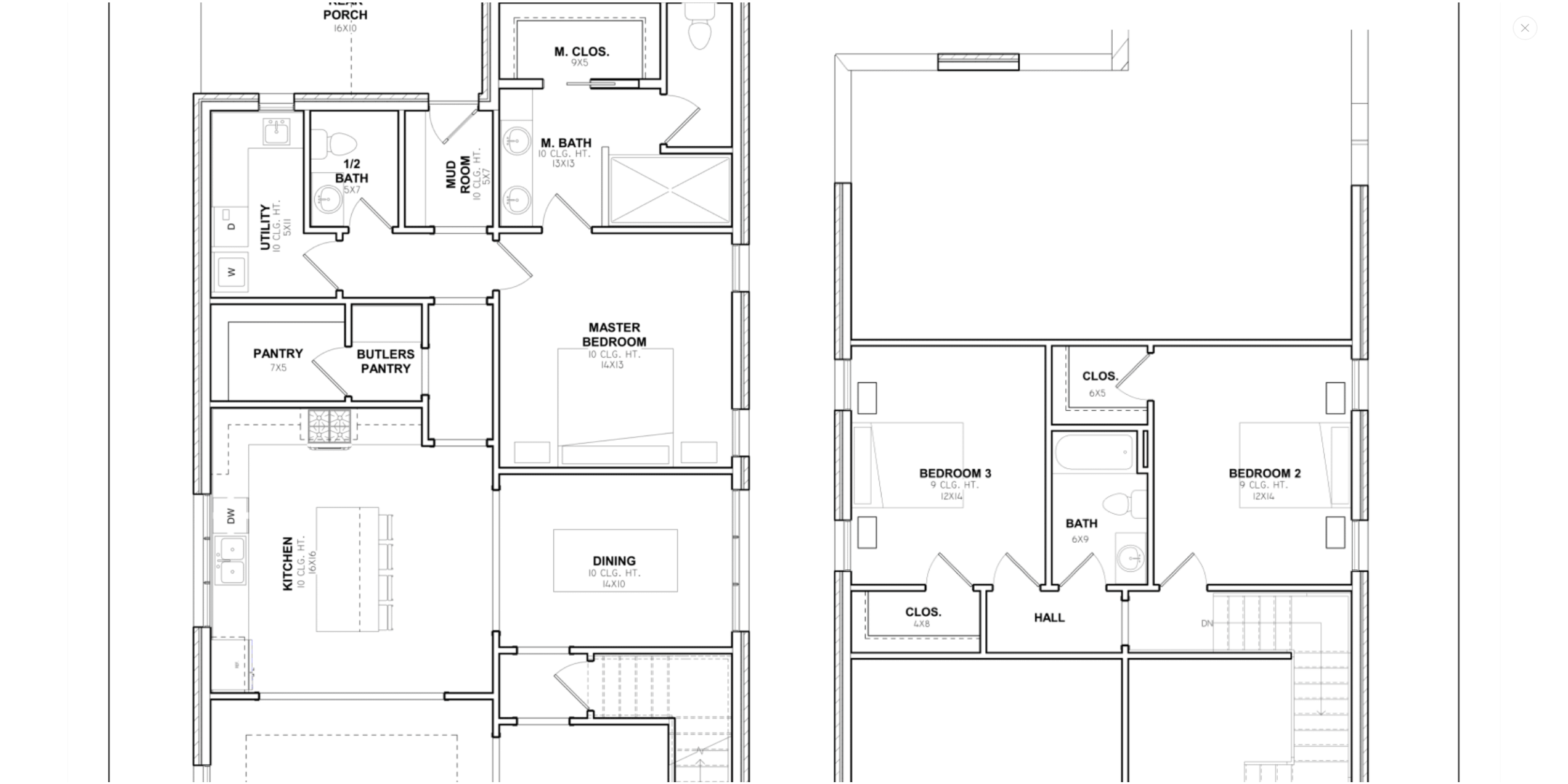
scroll to position [4295, 0]
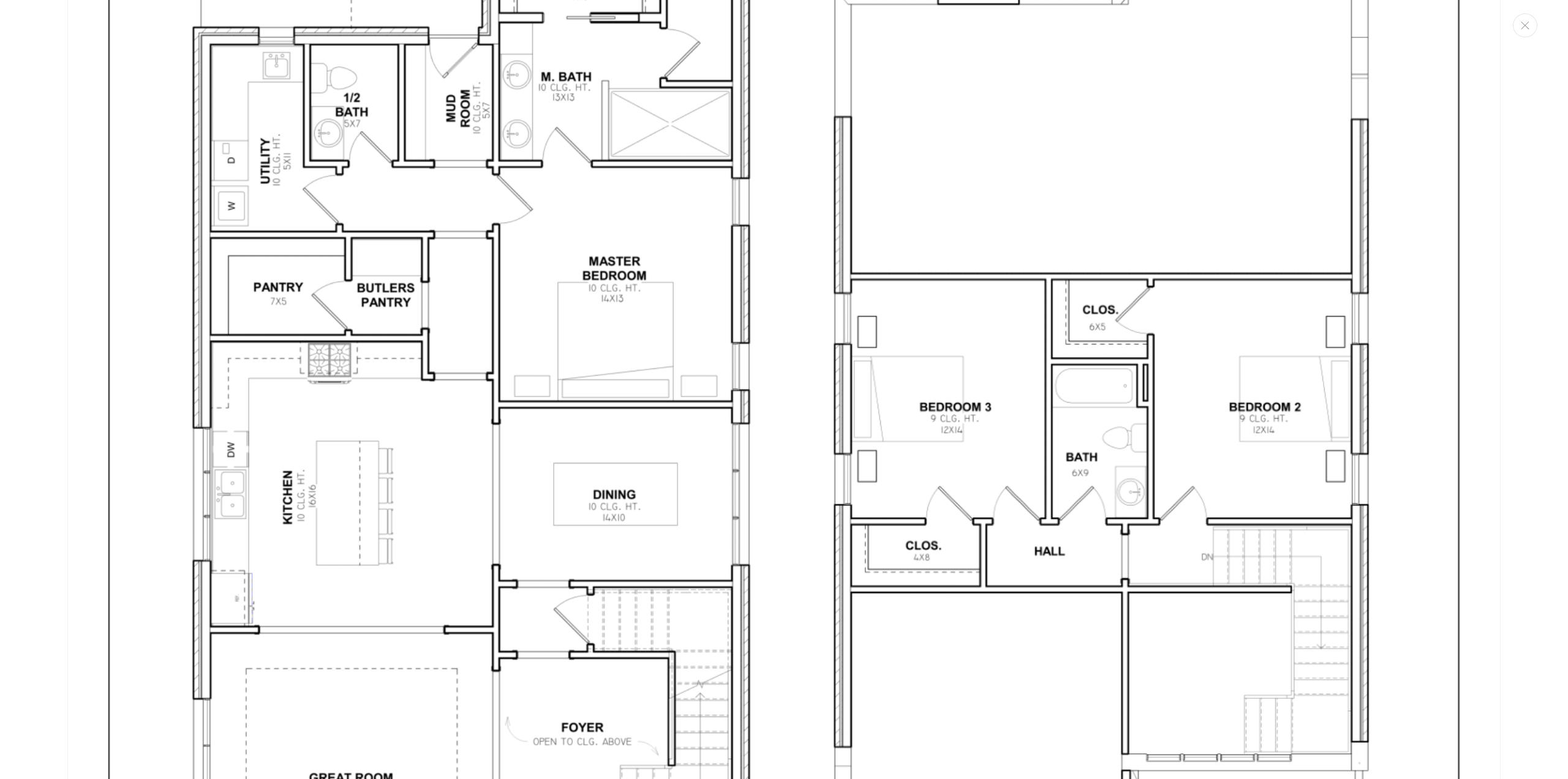
click at [730, 400] on img "Media gallery" at bounding box center [784, 400] width 1433 height 1856
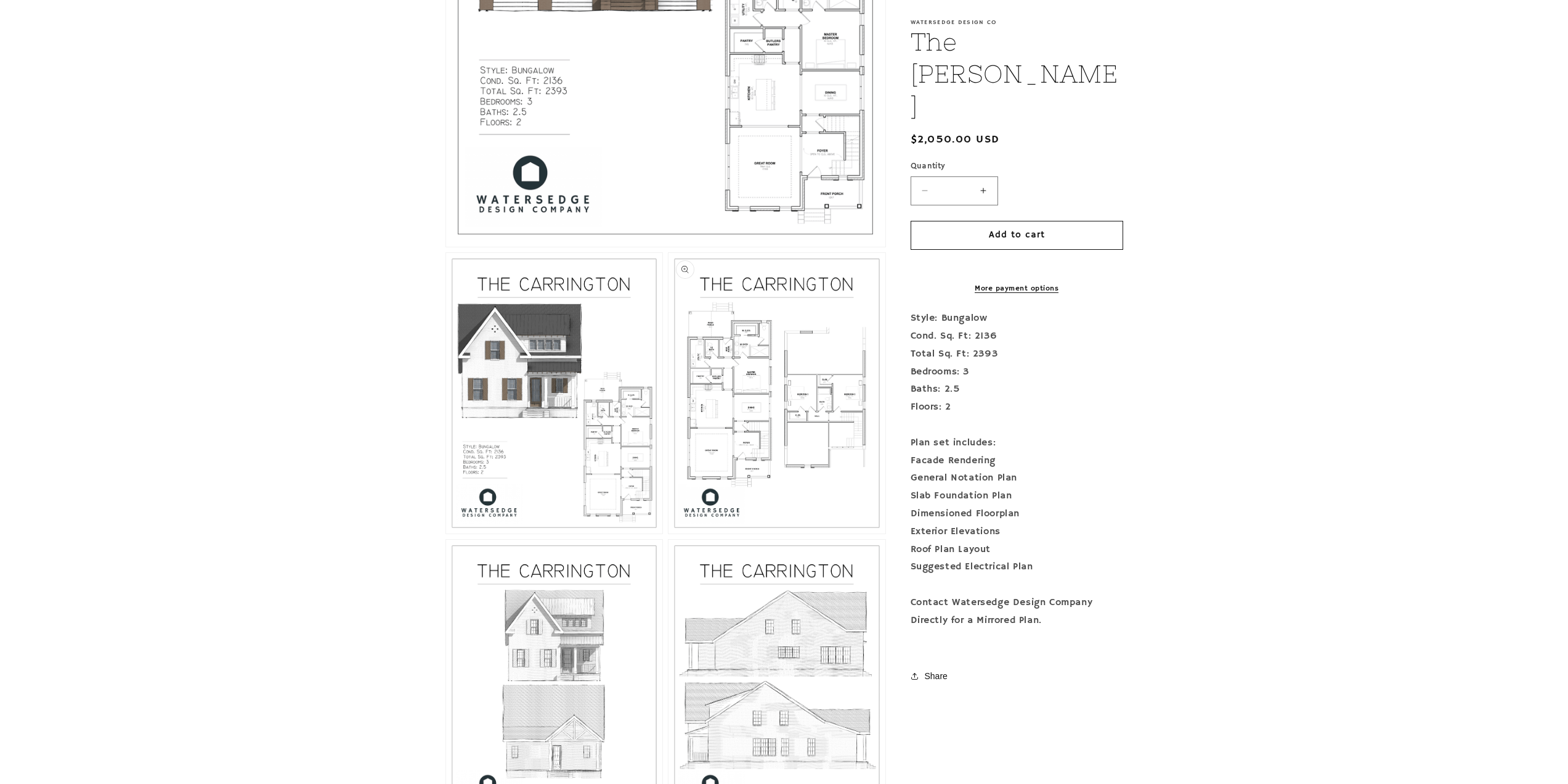
click at [669, 534] on button "Open media 3 in modal" at bounding box center [669, 534] width 0 height 0
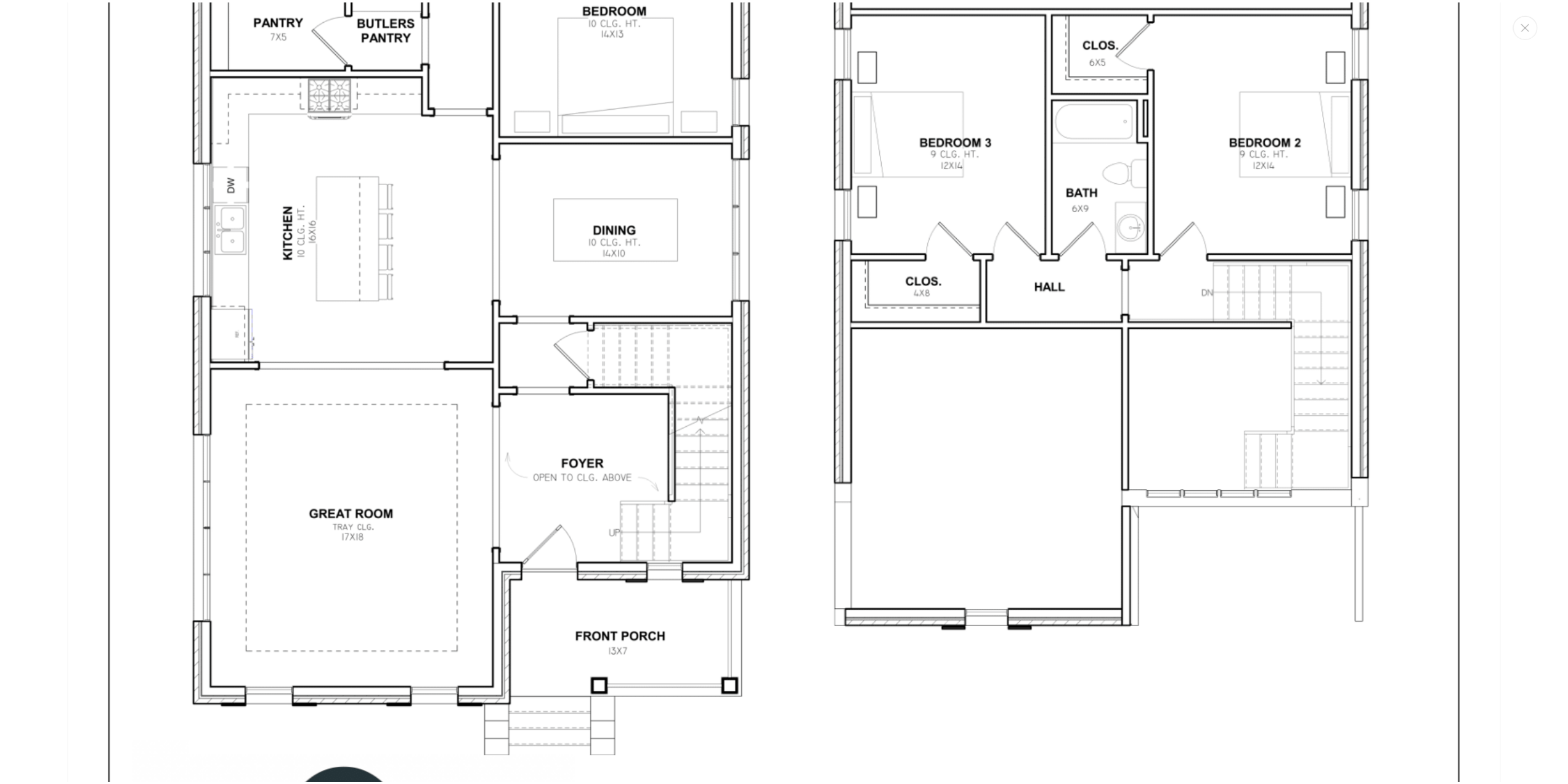
scroll to position [4540, 0]
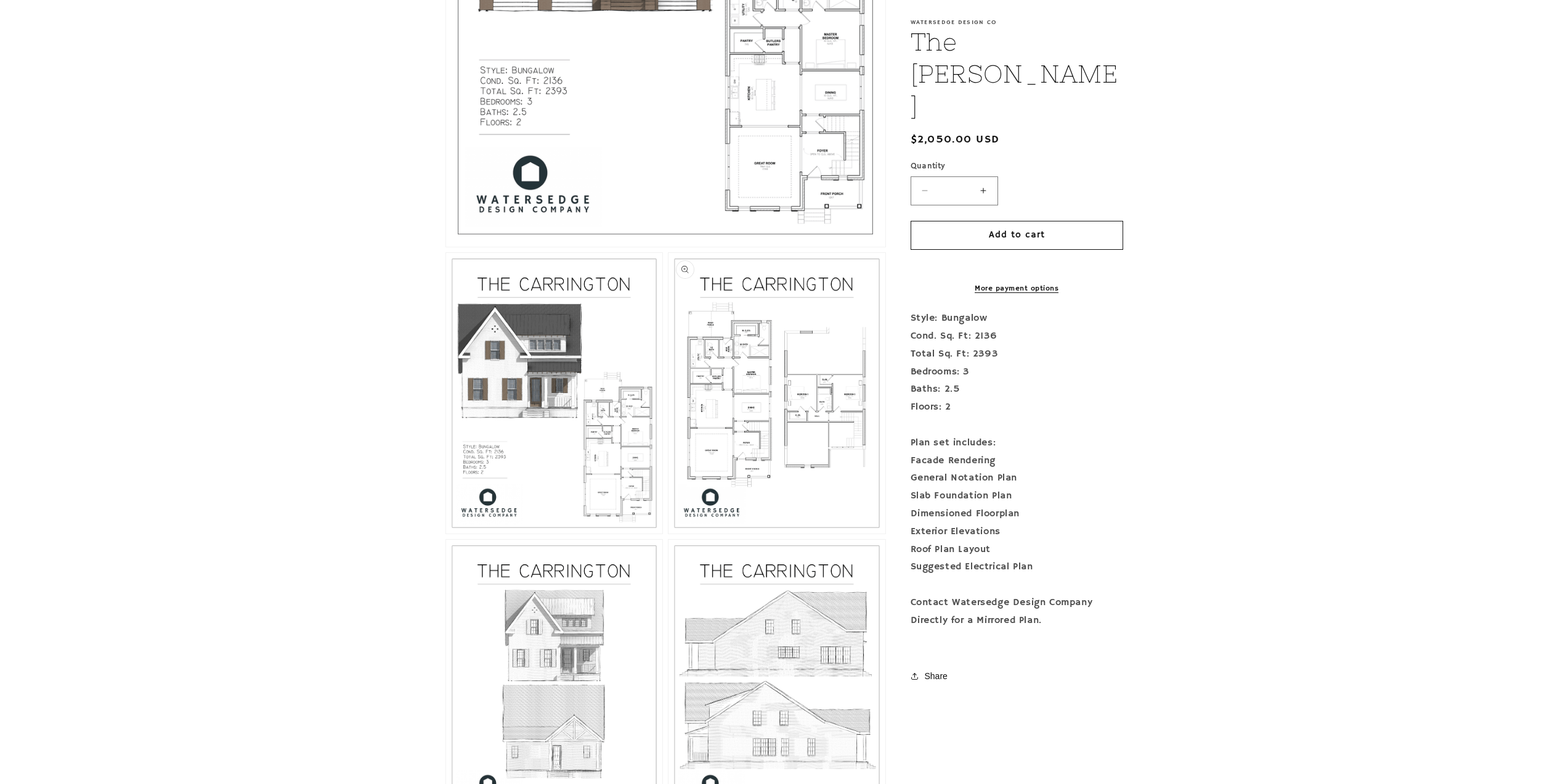
click at [669, 534] on button "Open media 3 in modal" at bounding box center [669, 534] width 0 height 0
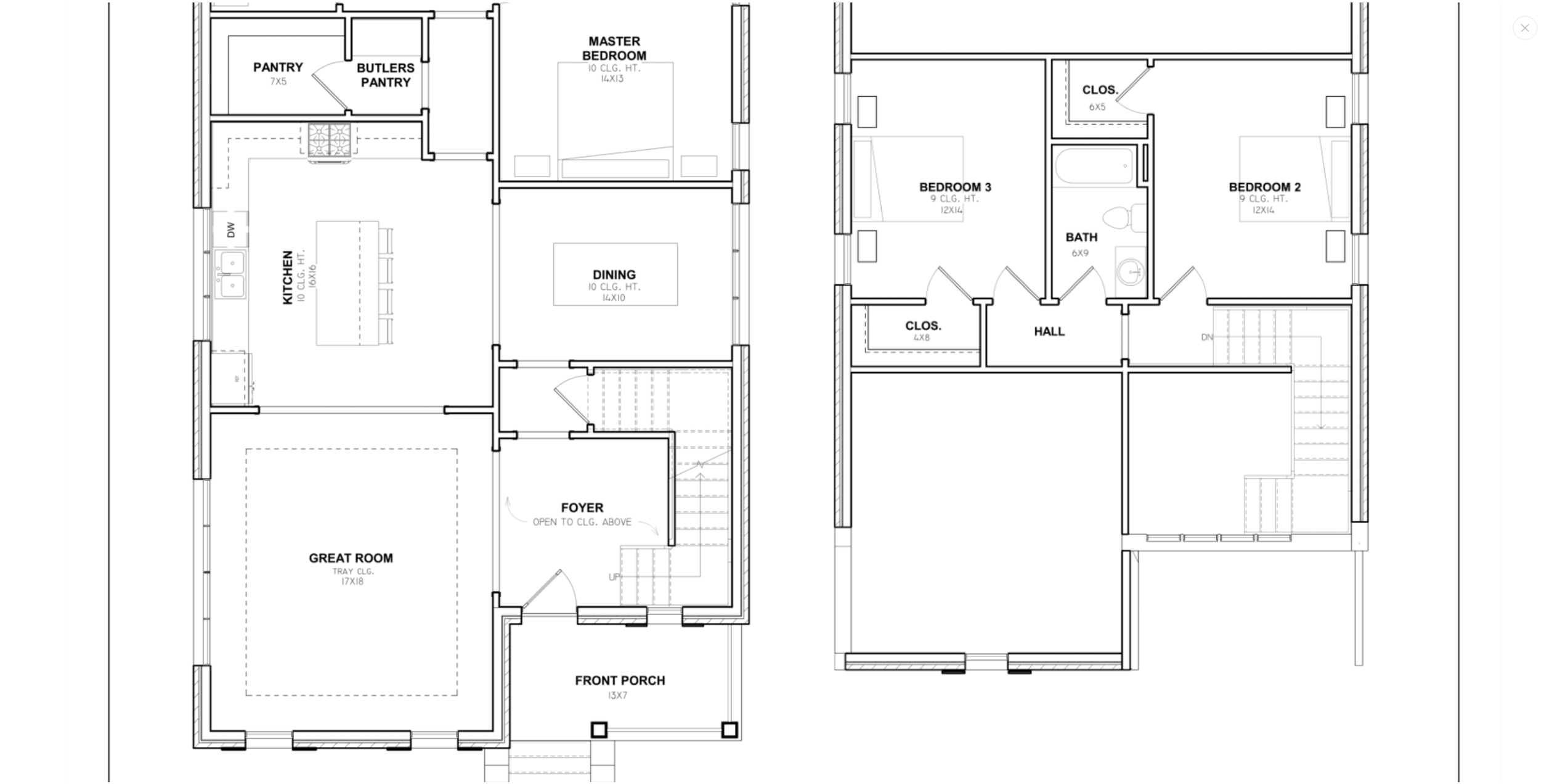
scroll to position [4495, 0]
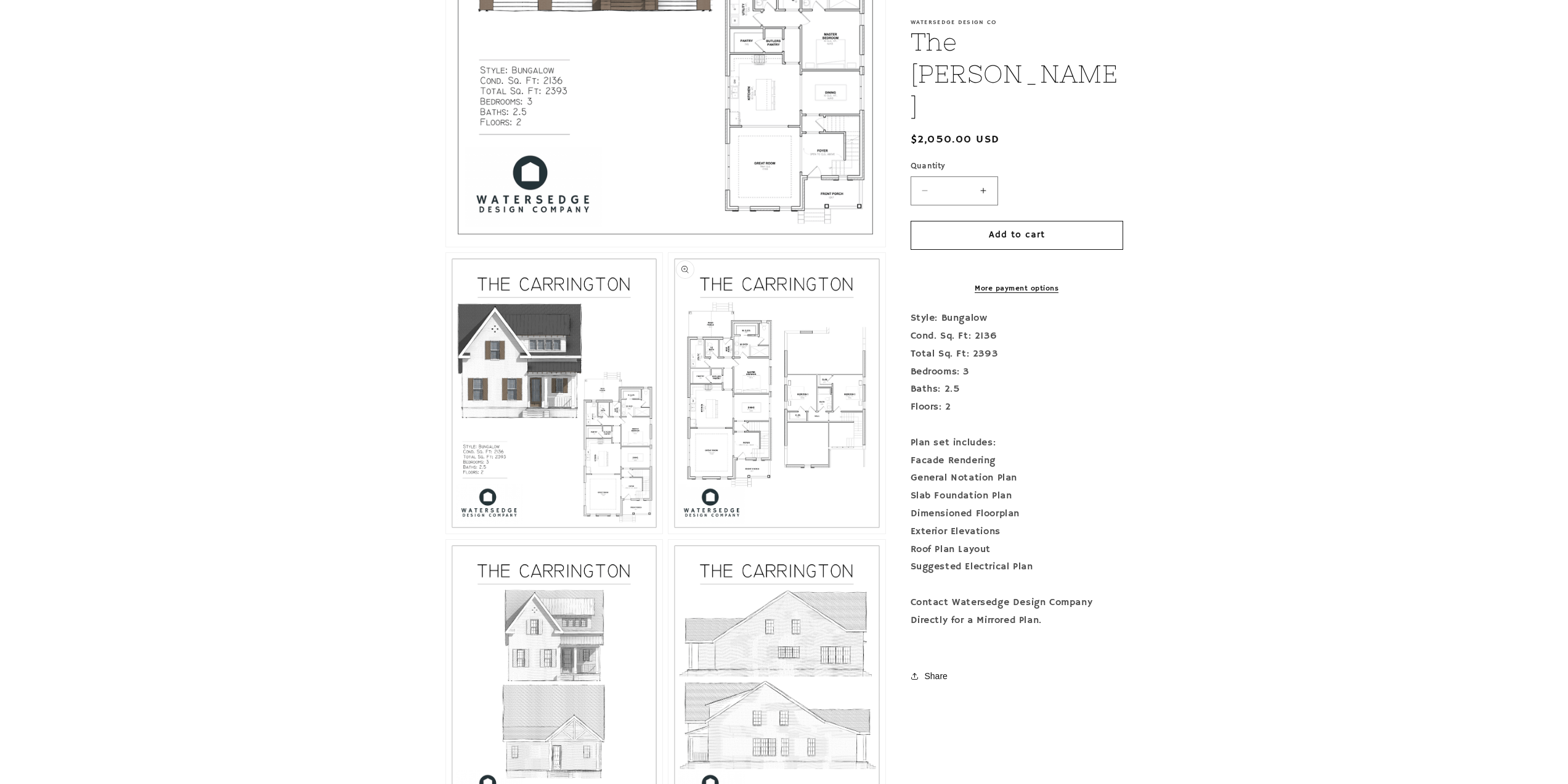
click at [669, 534] on button "Open media 3 in modal" at bounding box center [669, 534] width 0 height 0
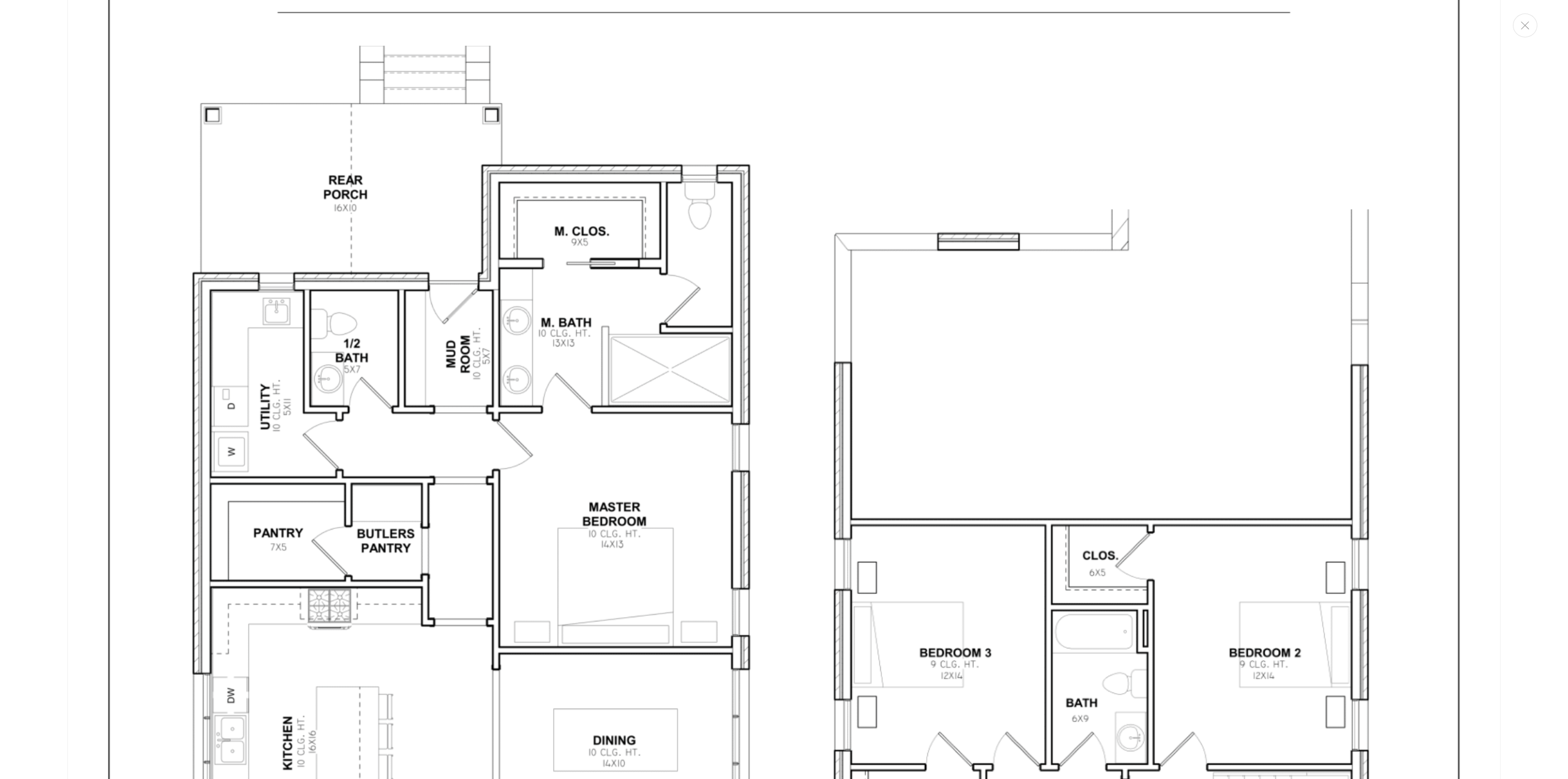
scroll to position [4023, 0]
